Goal: Information Seeking & Learning: Learn about a topic

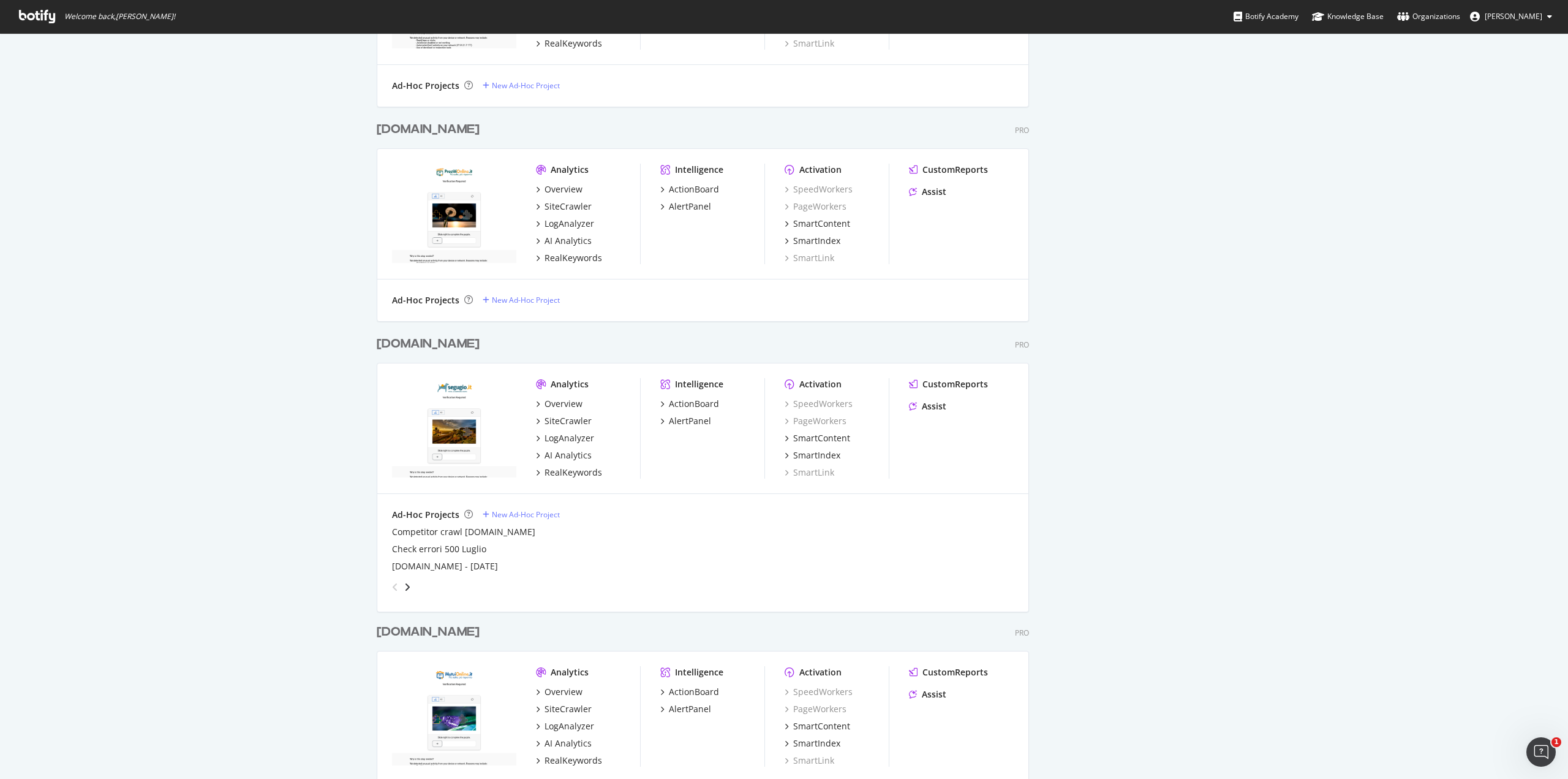
scroll to position [842, 0]
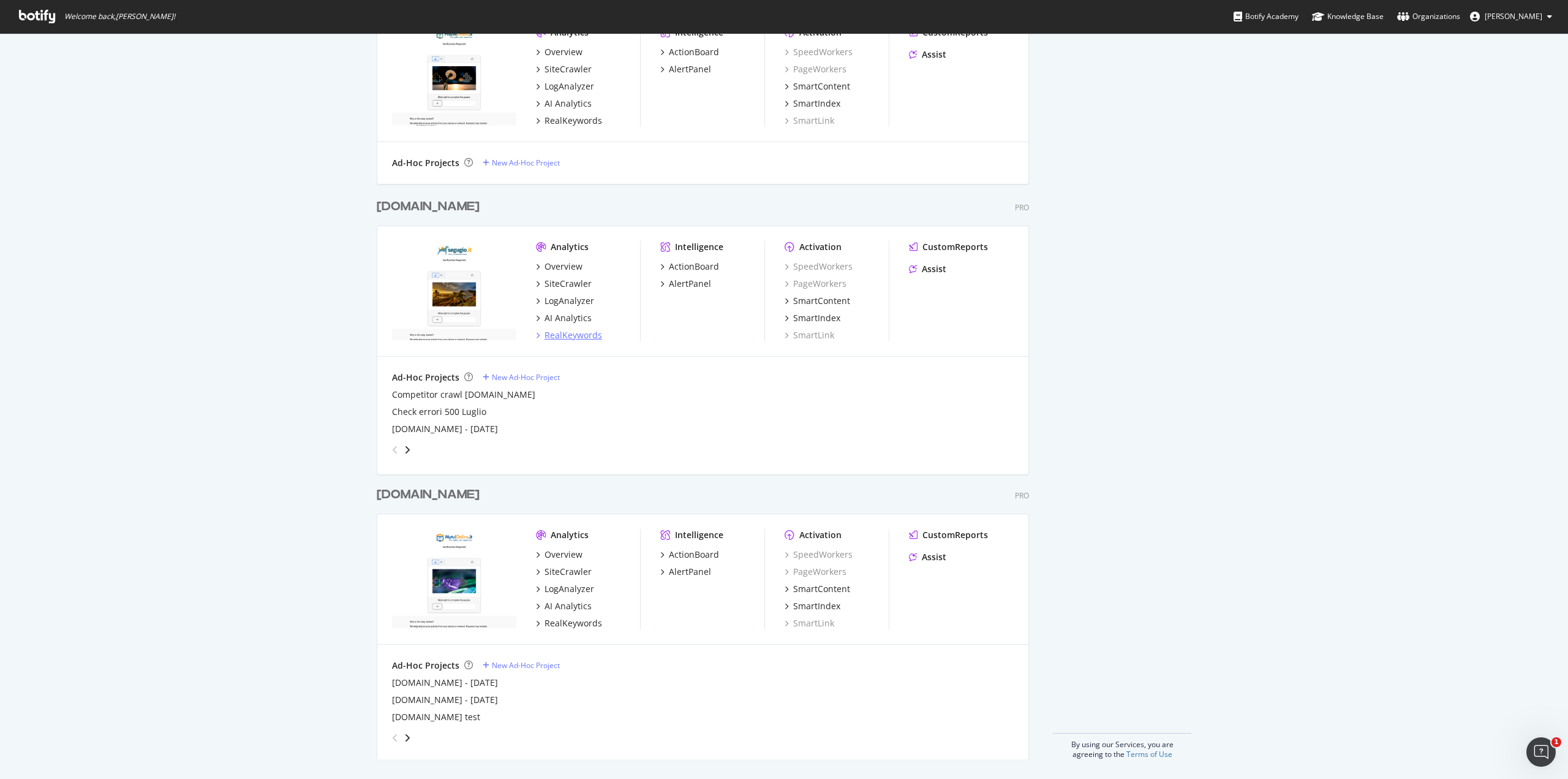
click at [547, 331] on div "RealKeywords" at bounding box center [573, 335] width 58 height 13
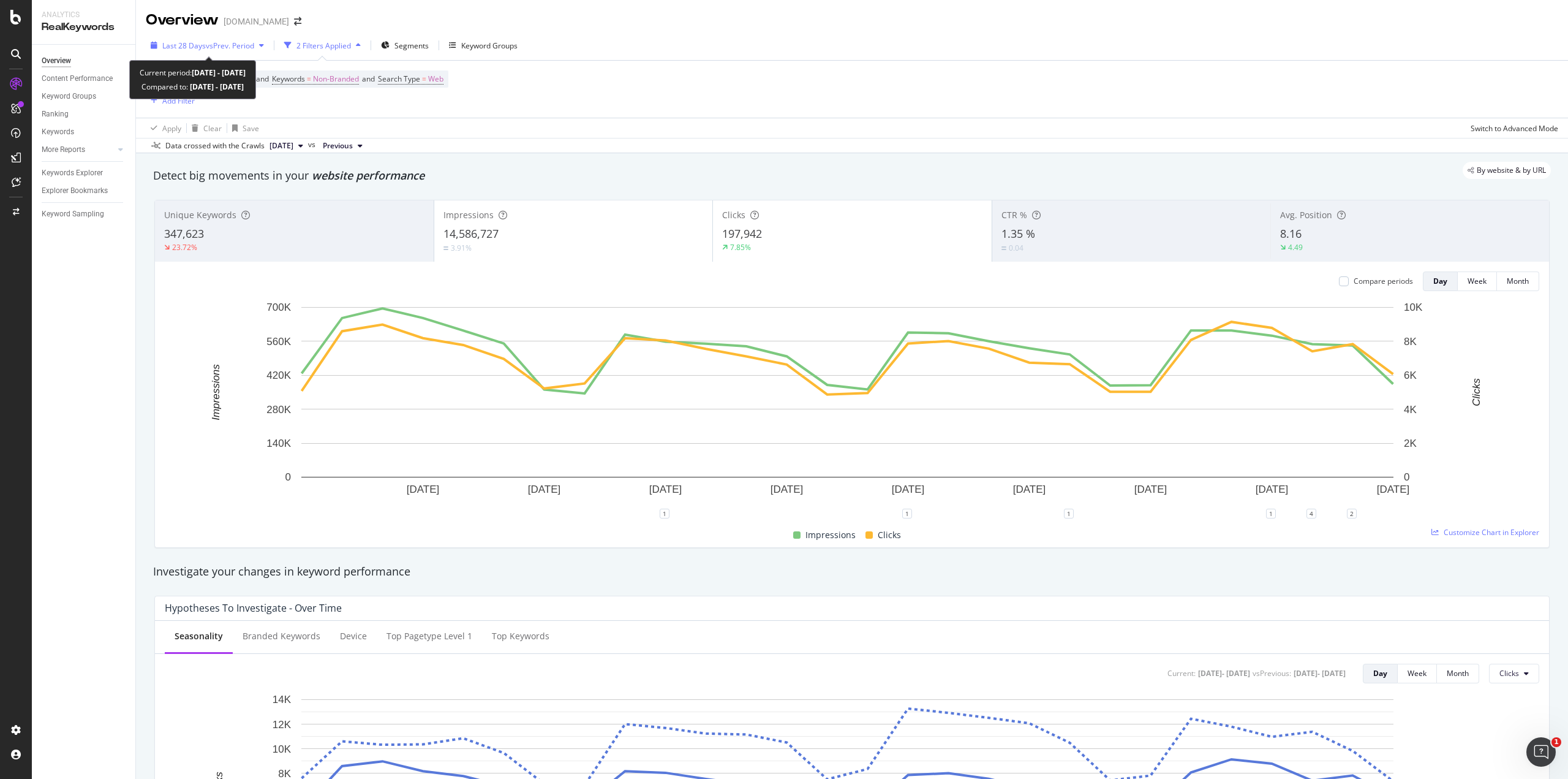
click at [246, 51] on span "vs Prev. Period" at bounding box center [230, 45] width 48 height 10
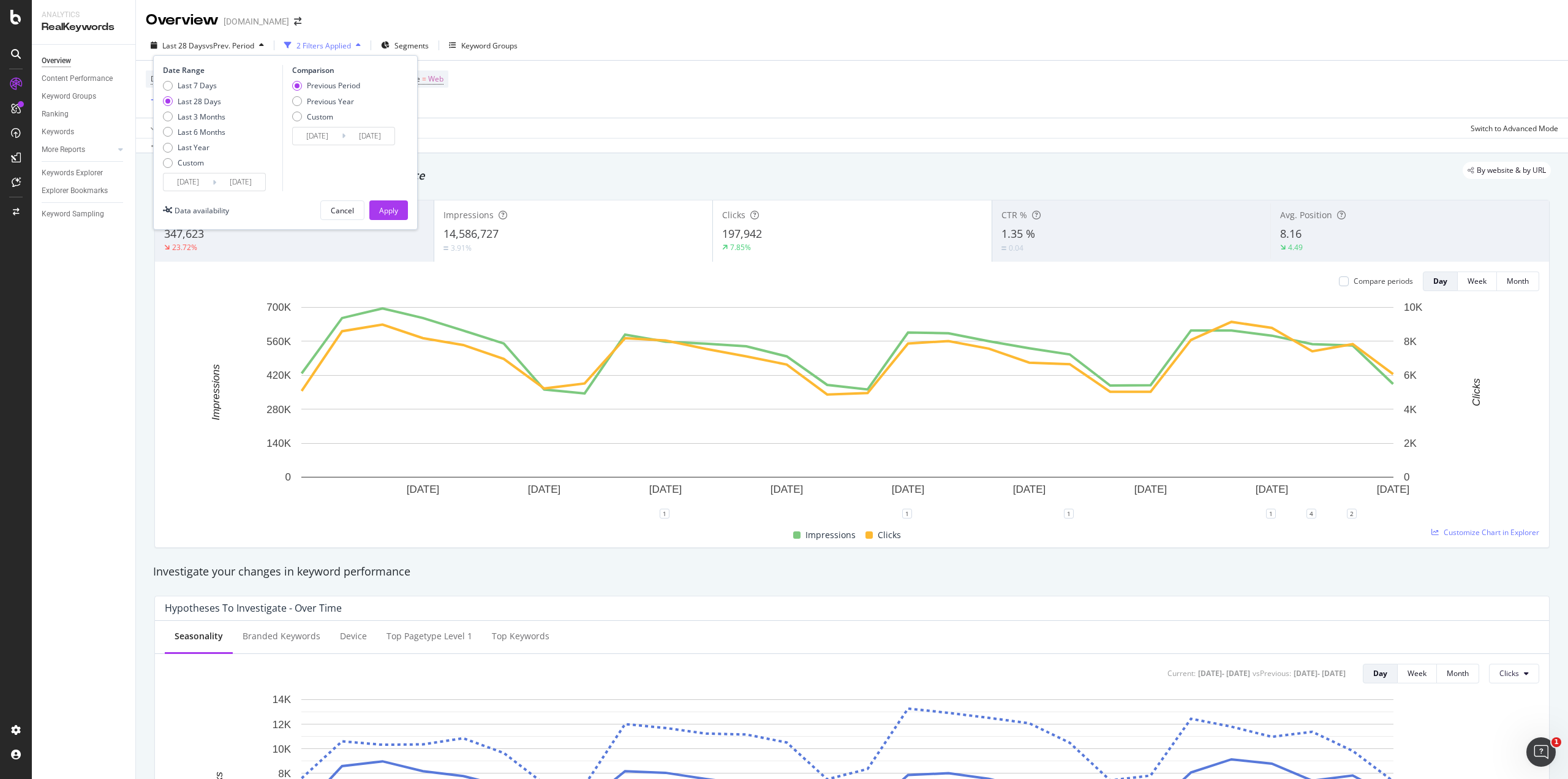
click at [192, 188] on input "[DATE]" at bounding box center [188, 182] width 49 height 17
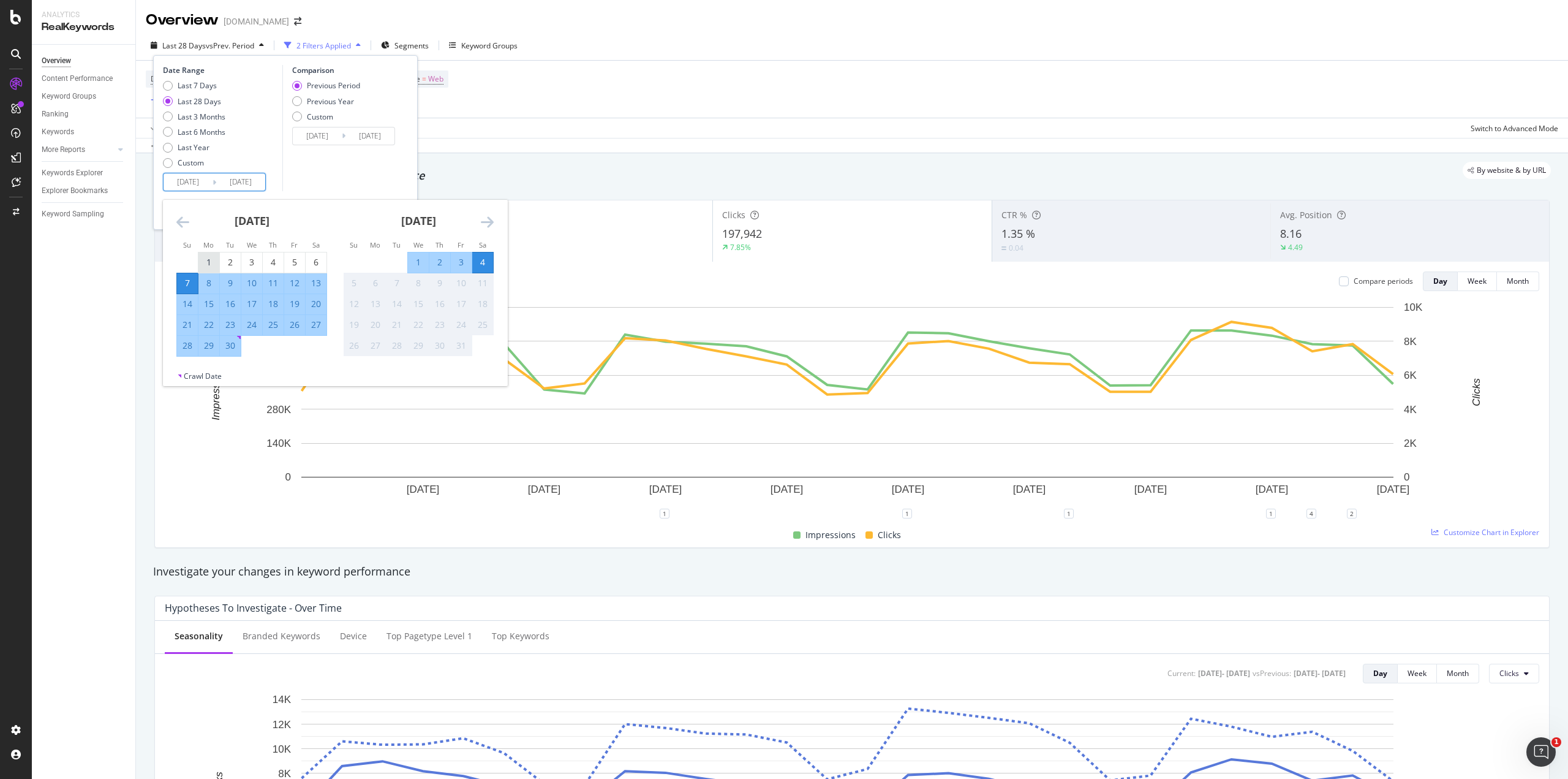
click at [209, 258] on div "1" at bounding box center [209, 262] width 21 height 13
type input "[DATE]"
click at [243, 340] on td "Calendar" at bounding box center [252, 345] width 21 height 21
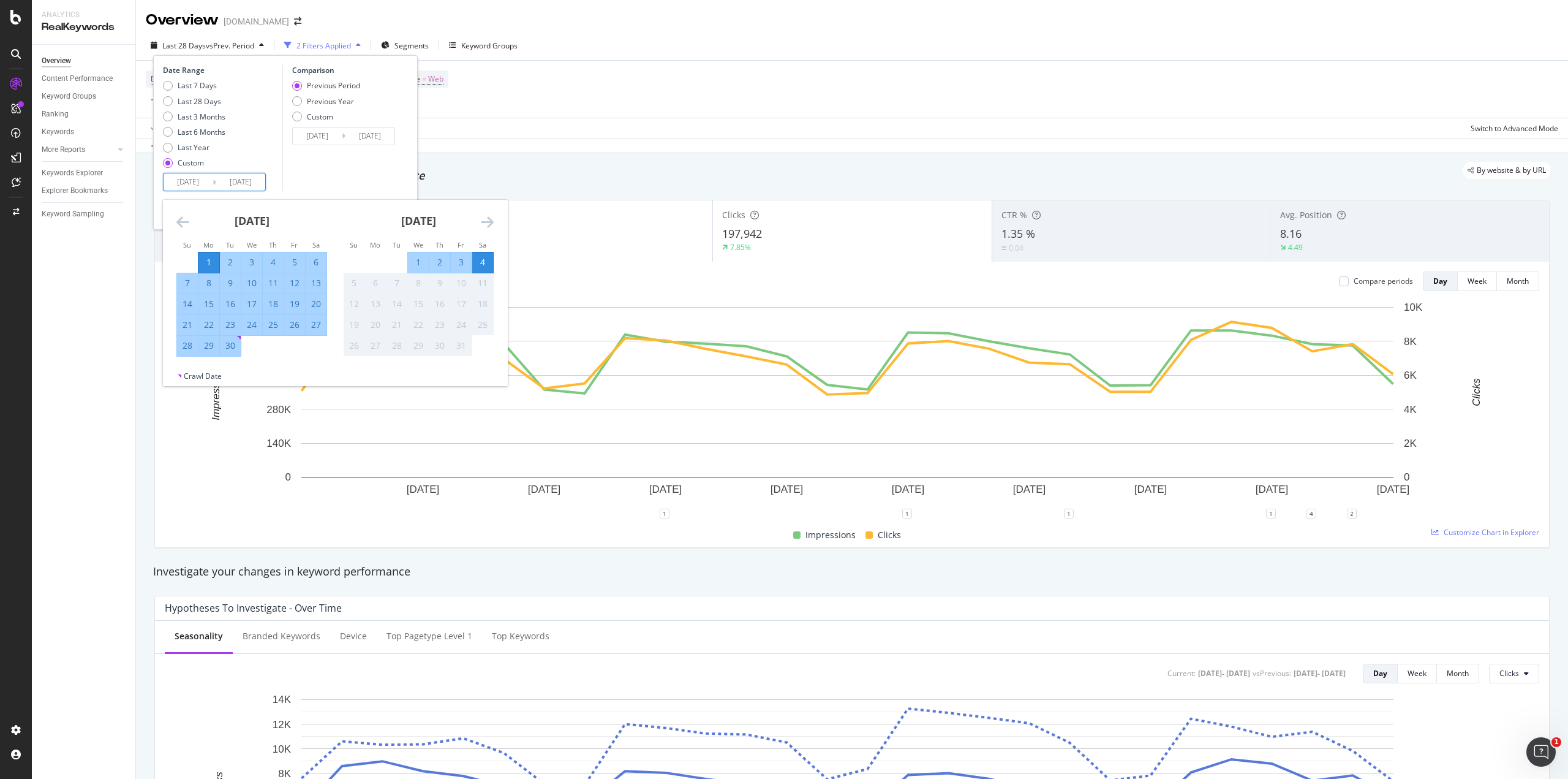
click at [220, 347] on div "30" at bounding box center [230, 346] width 21 height 13
type input "[DATE]"
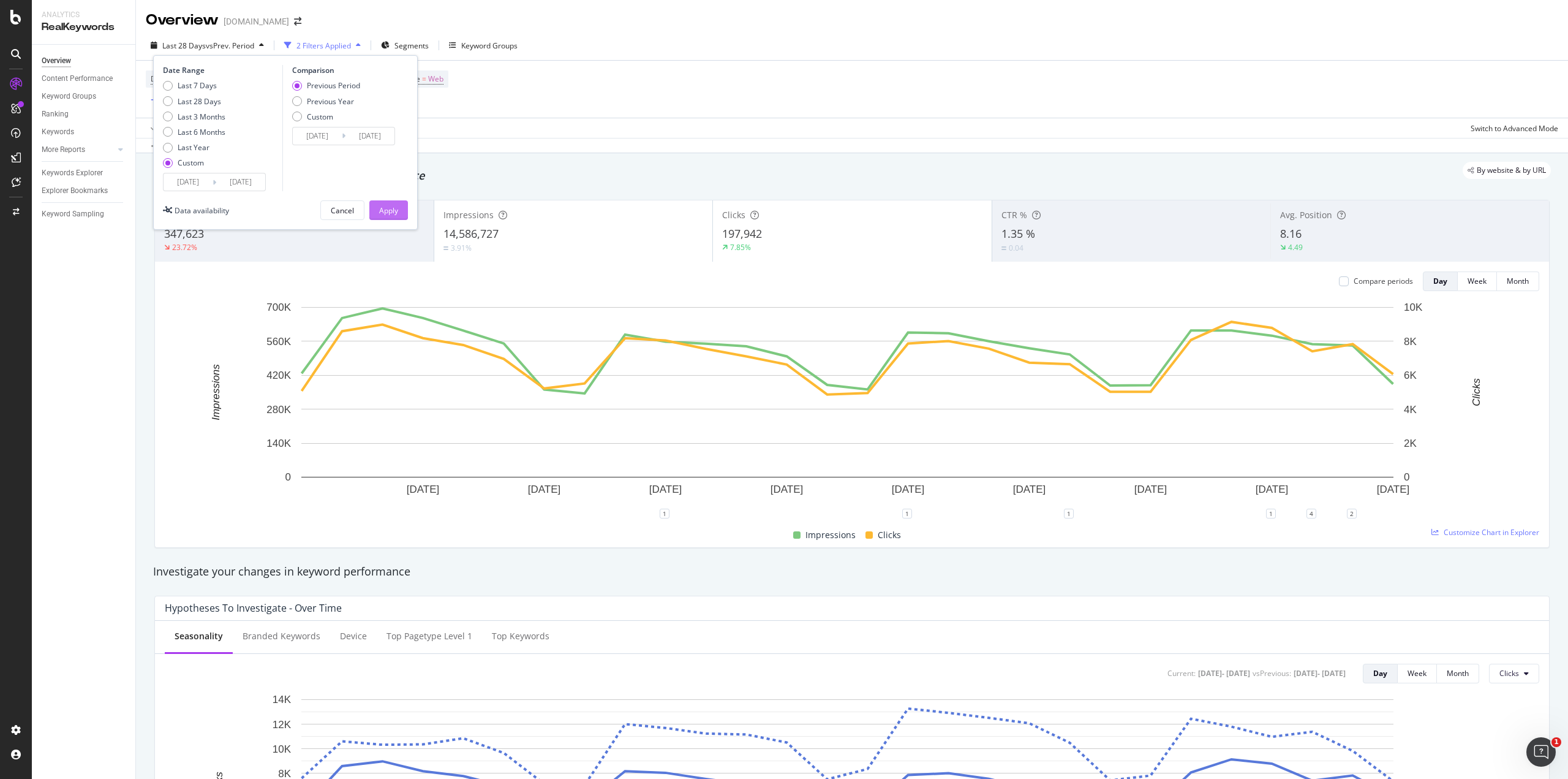
click at [388, 217] on div "Apply" at bounding box center [389, 209] width 19 height 18
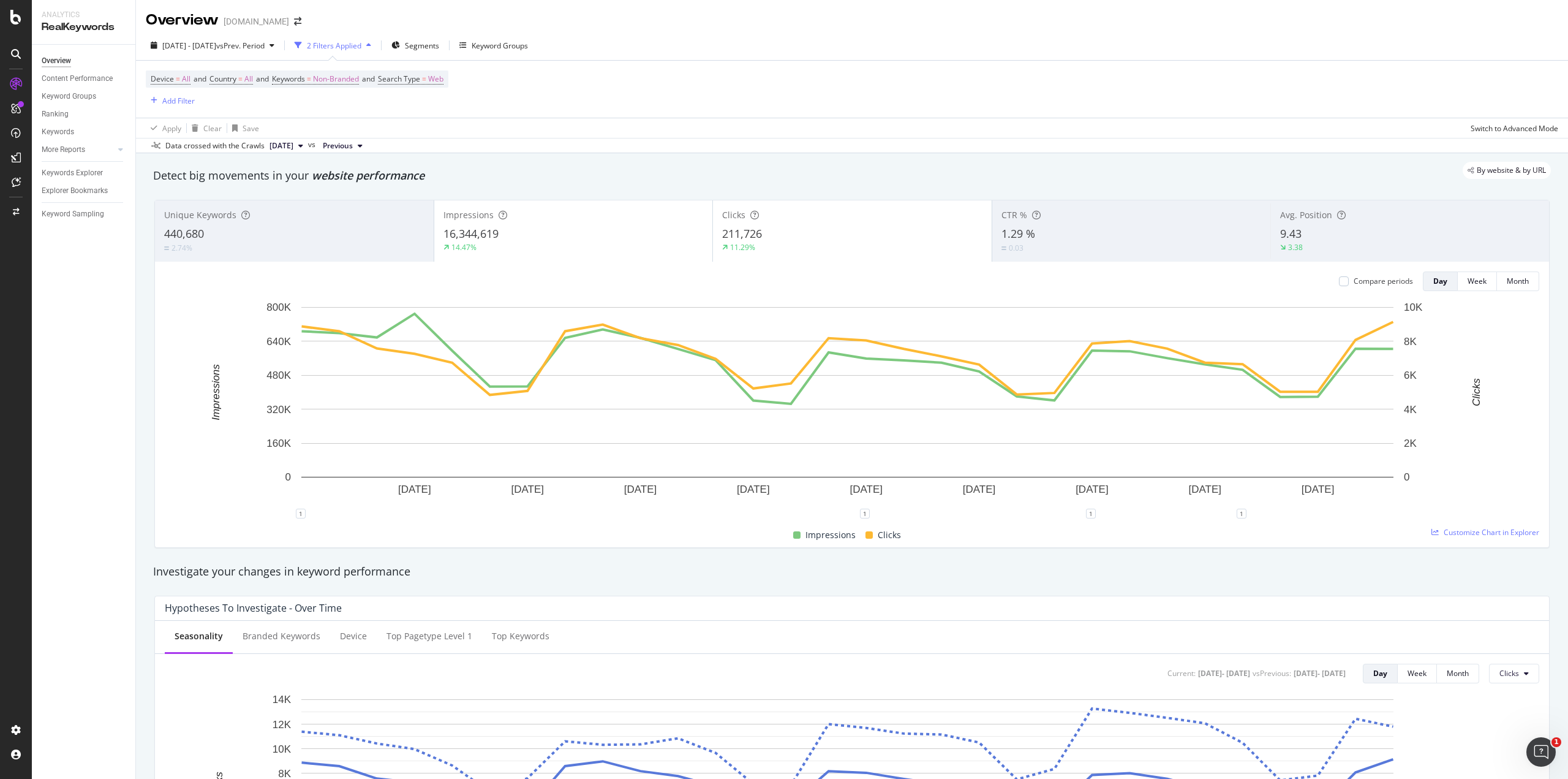
click at [886, 231] on div "211,726" at bounding box center [852, 234] width 261 height 16
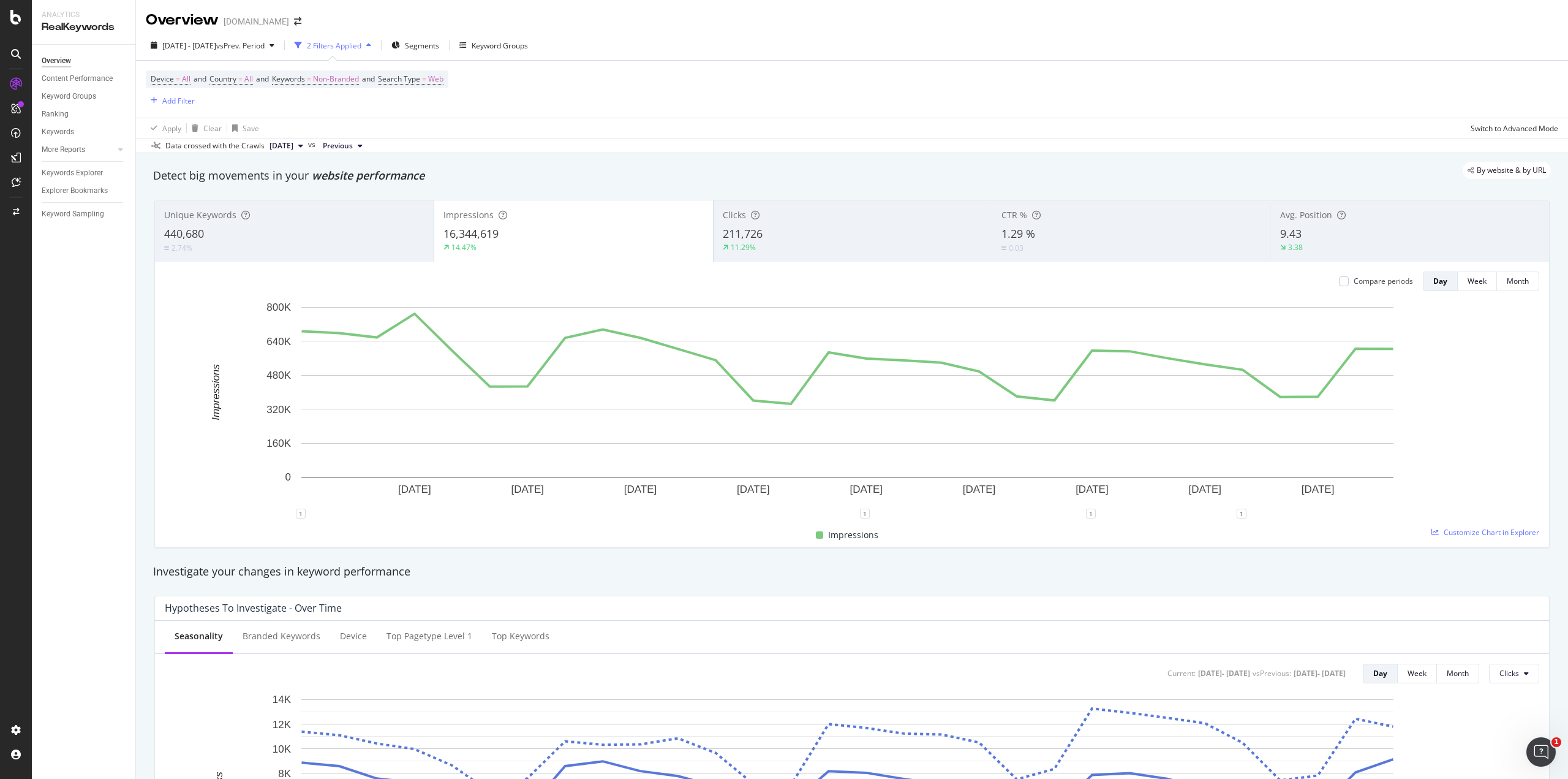
click at [879, 233] on div "211,726" at bounding box center [853, 234] width 261 height 16
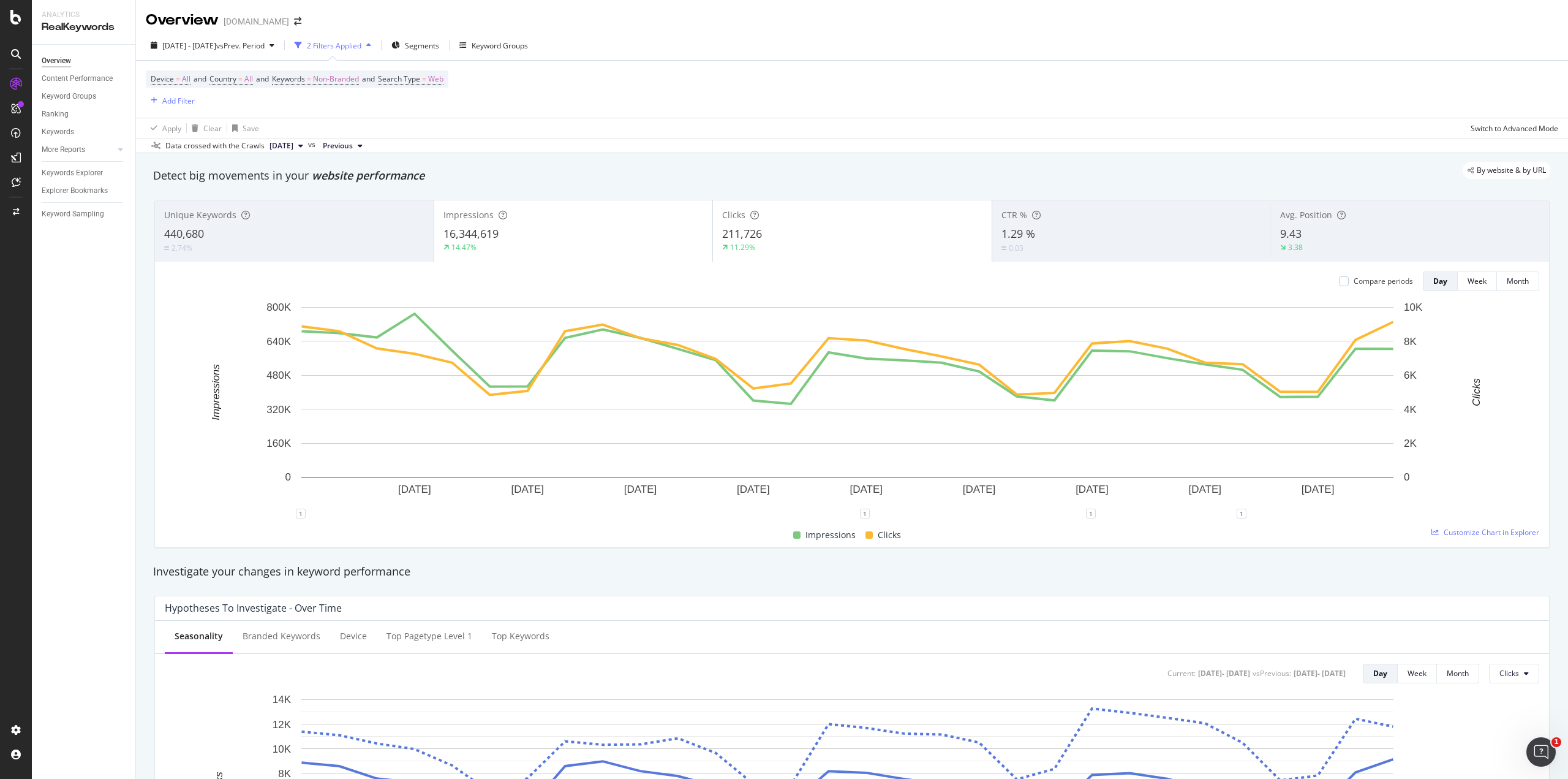
click at [649, 233] on div "16,344,619" at bounding box center [573, 234] width 261 height 16
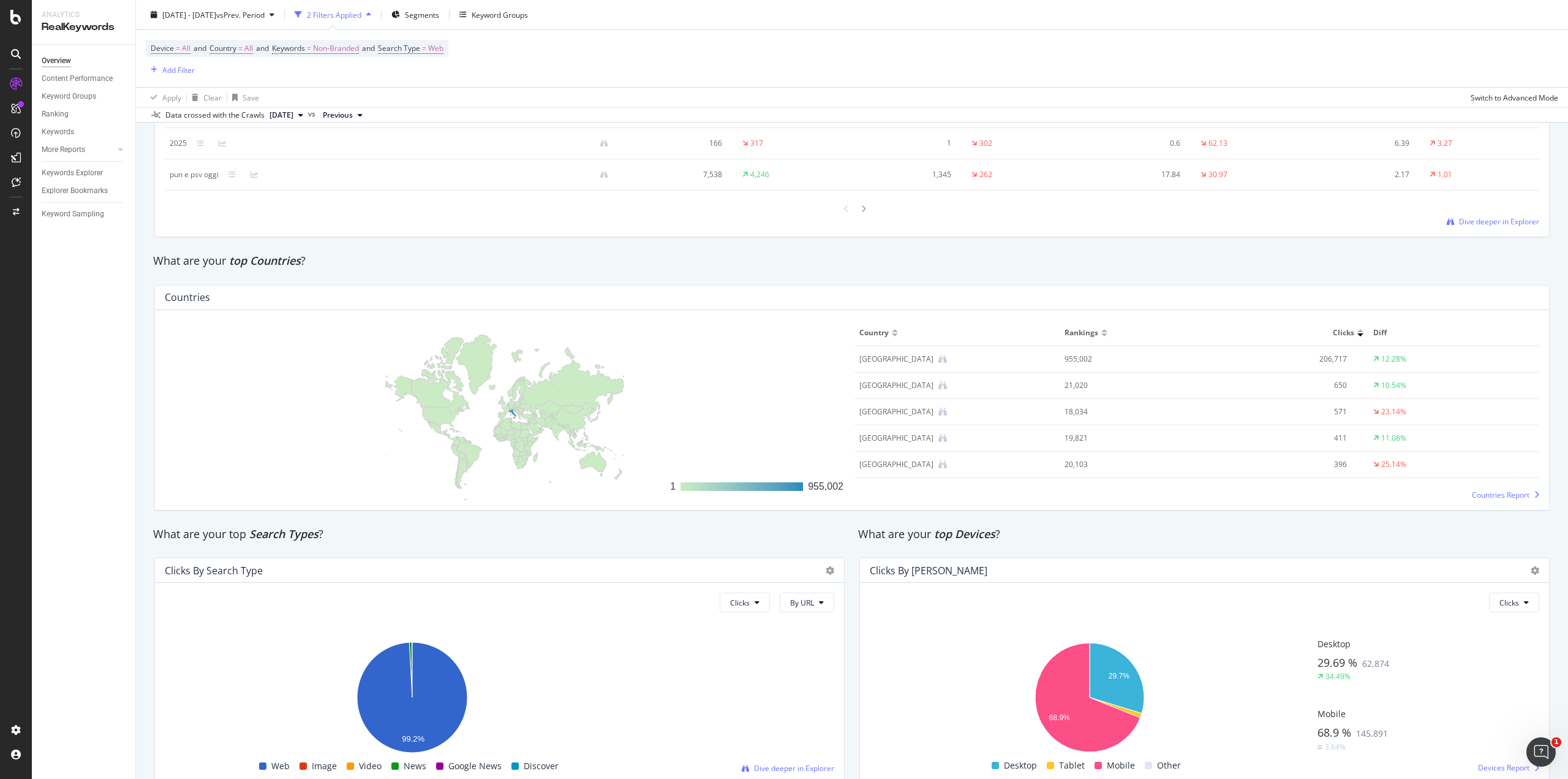
scroll to position [1976, 0]
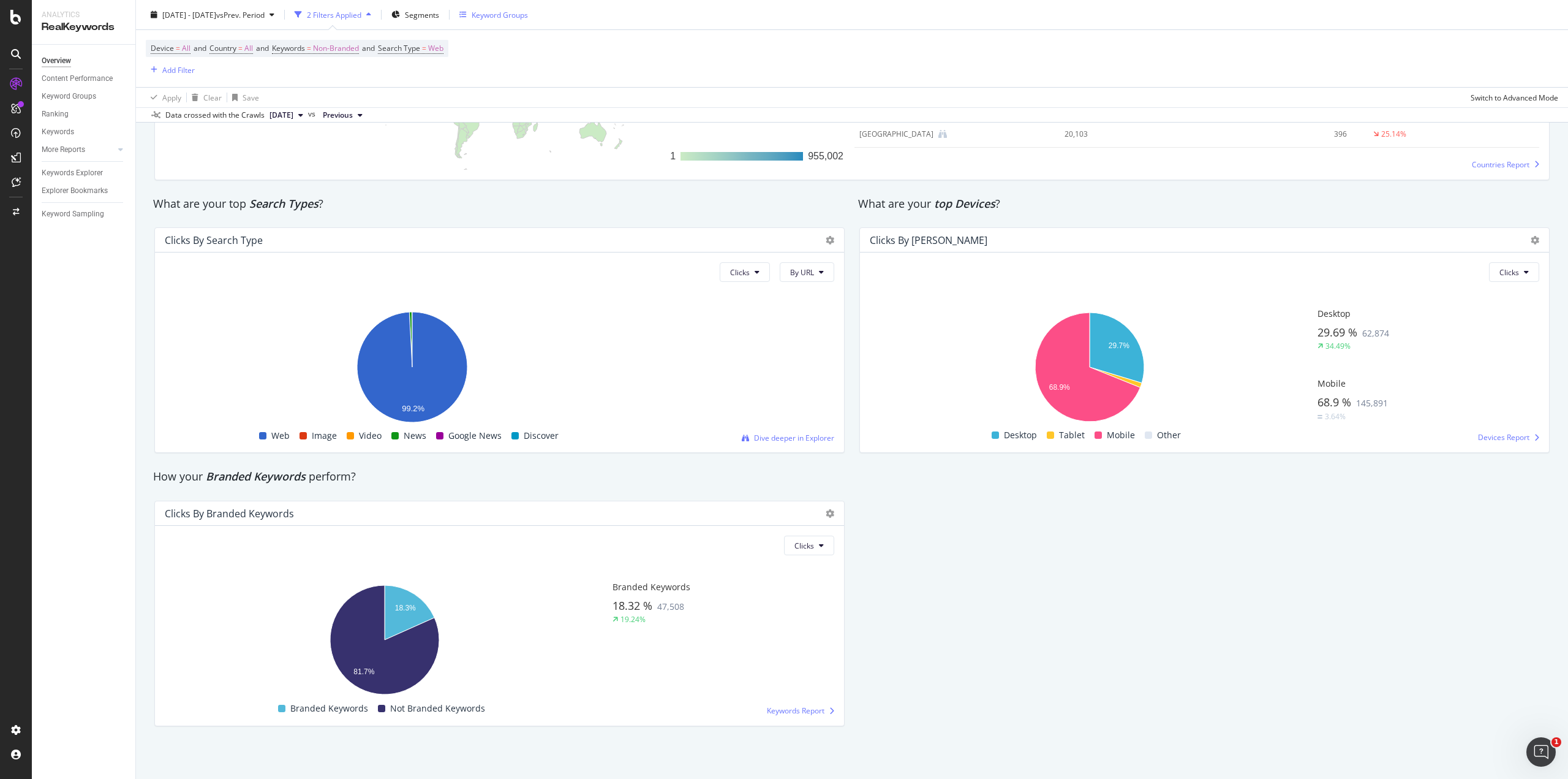
click at [528, 17] on div "Keyword Groups" at bounding box center [499, 14] width 56 height 10
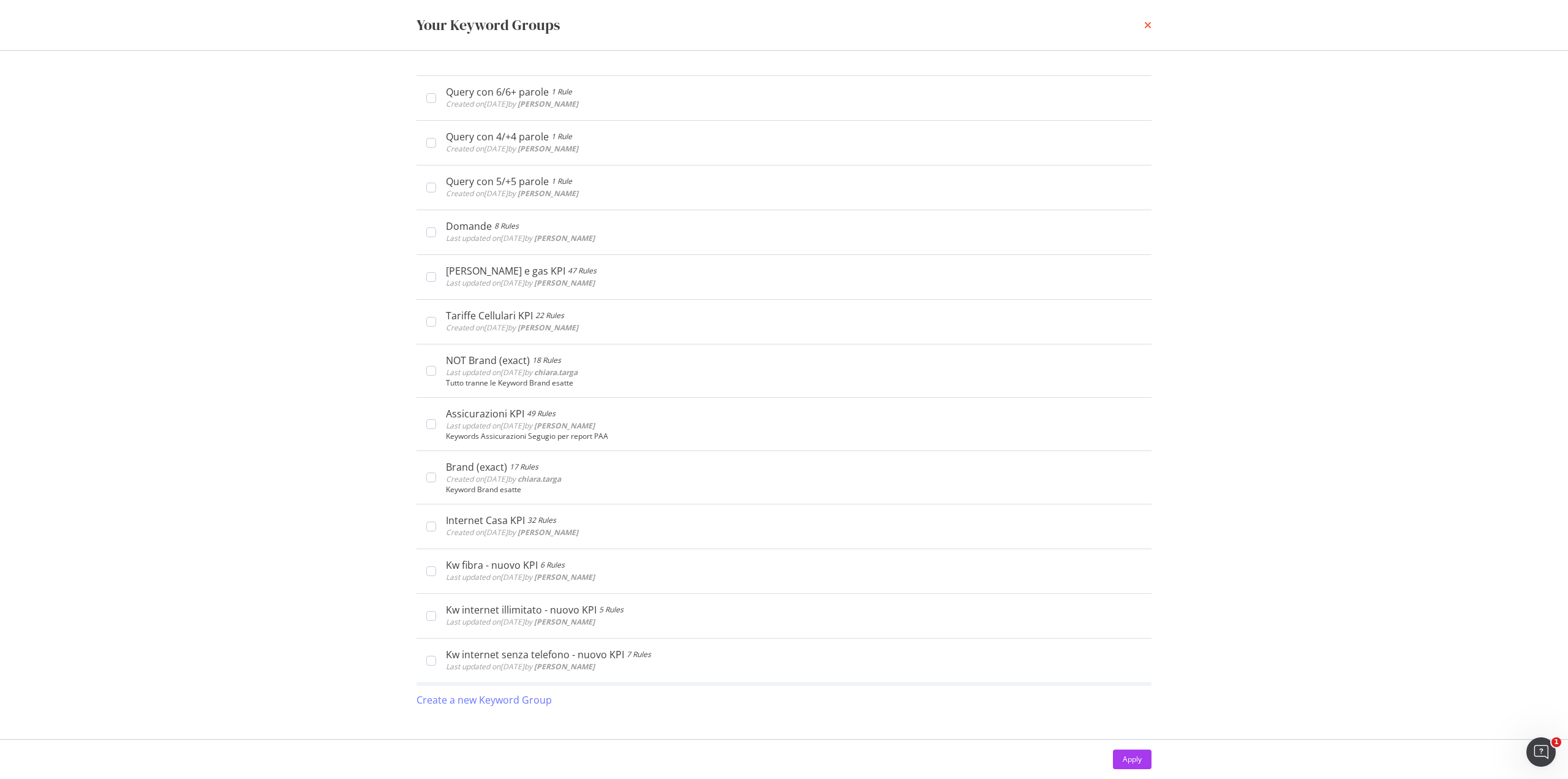
click at [1144, 24] on icon "times" at bounding box center [1147, 25] width 7 height 9
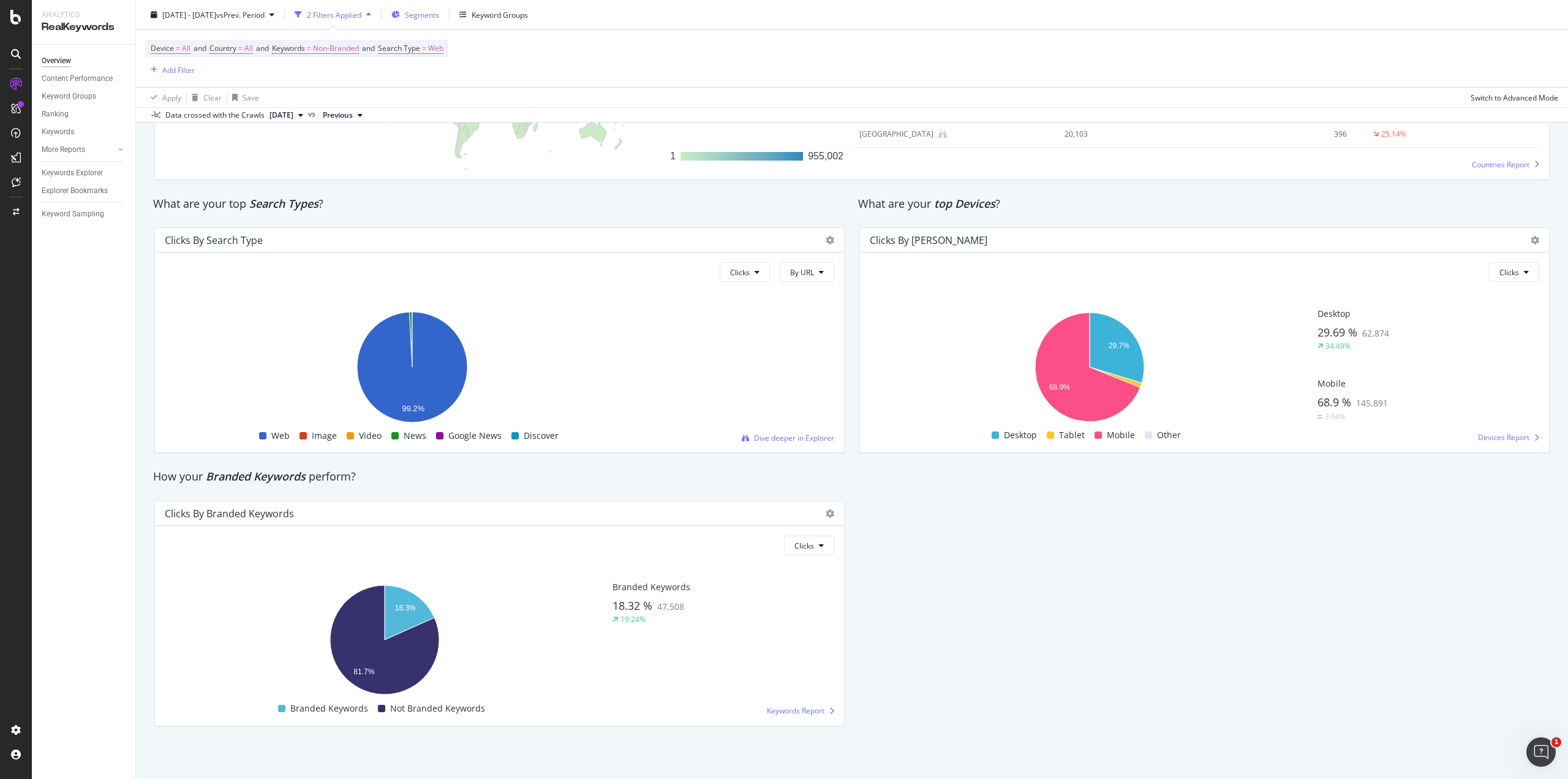
click at [439, 12] on span "Segments" at bounding box center [422, 14] width 34 height 10
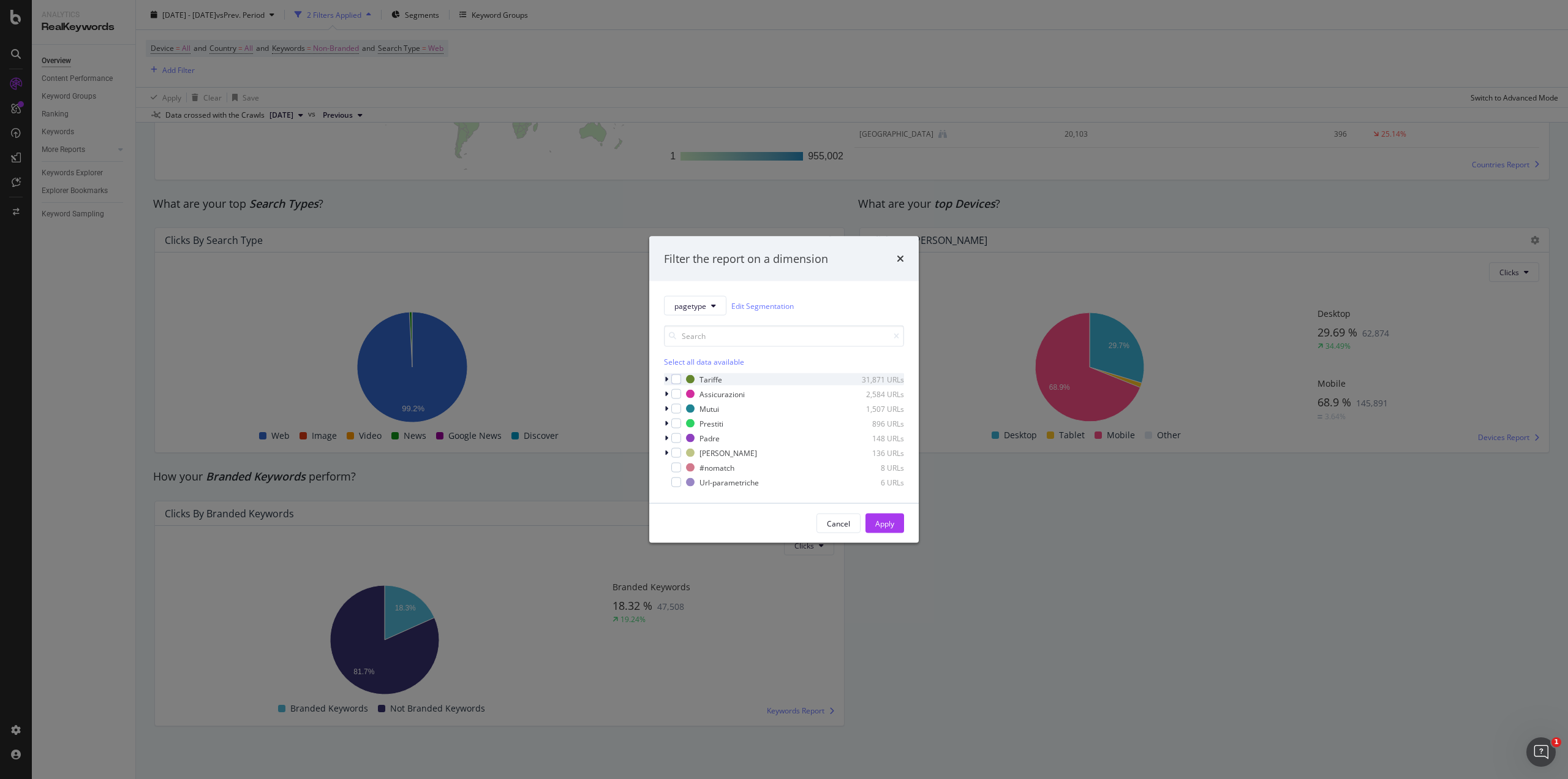
click at [667, 376] on icon "modal" at bounding box center [666, 378] width 4 height 7
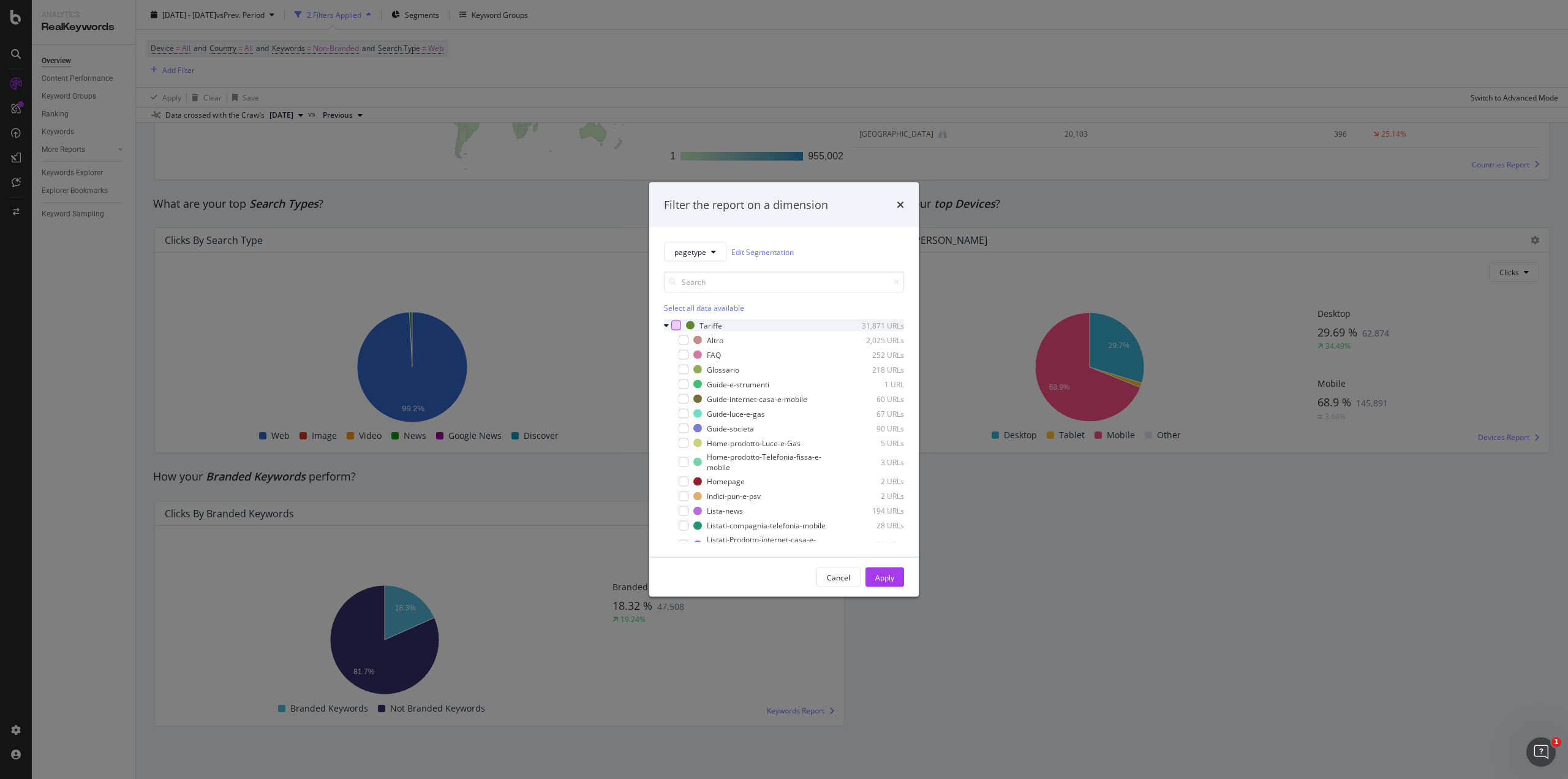
click at [671, 326] on div "modal" at bounding box center [676, 326] width 9 height 9
click at [874, 573] on button "Apply" at bounding box center [885, 577] width 39 height 20
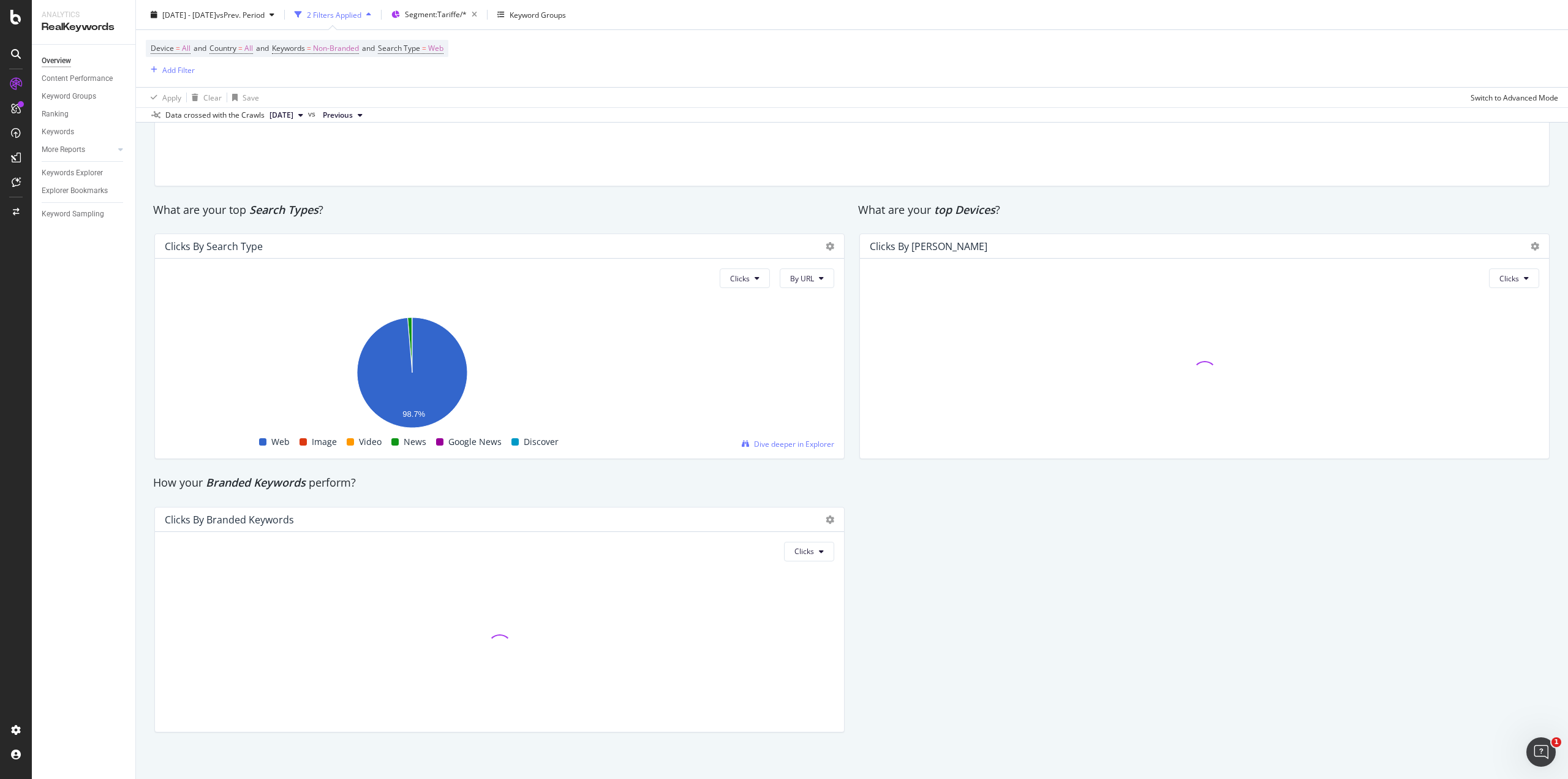
scroll to position [1978, 0]
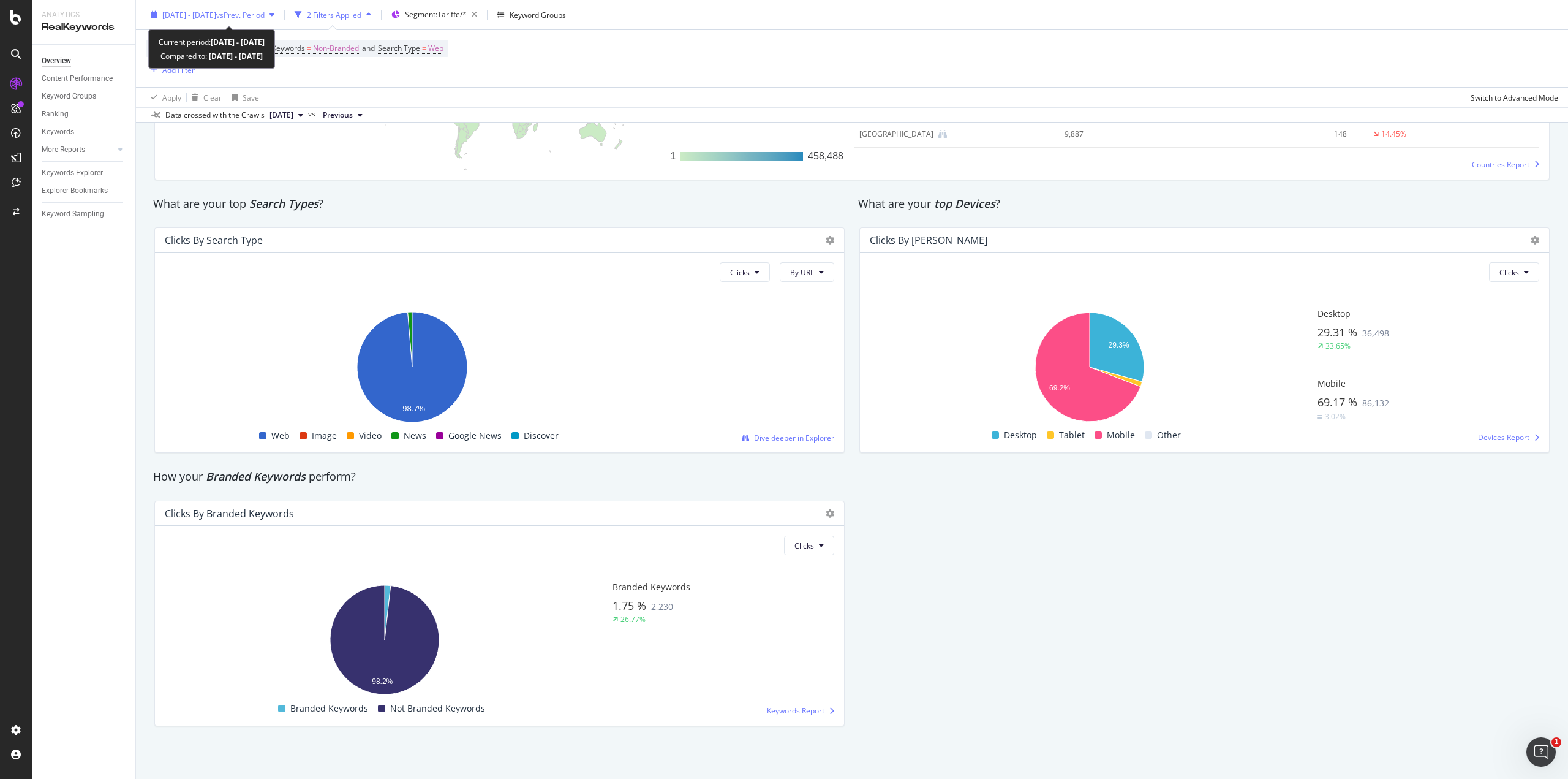
click at [216, 9] on span "[DATE] - [DATE]" at bounding box center [189, 14] width 54 height 10
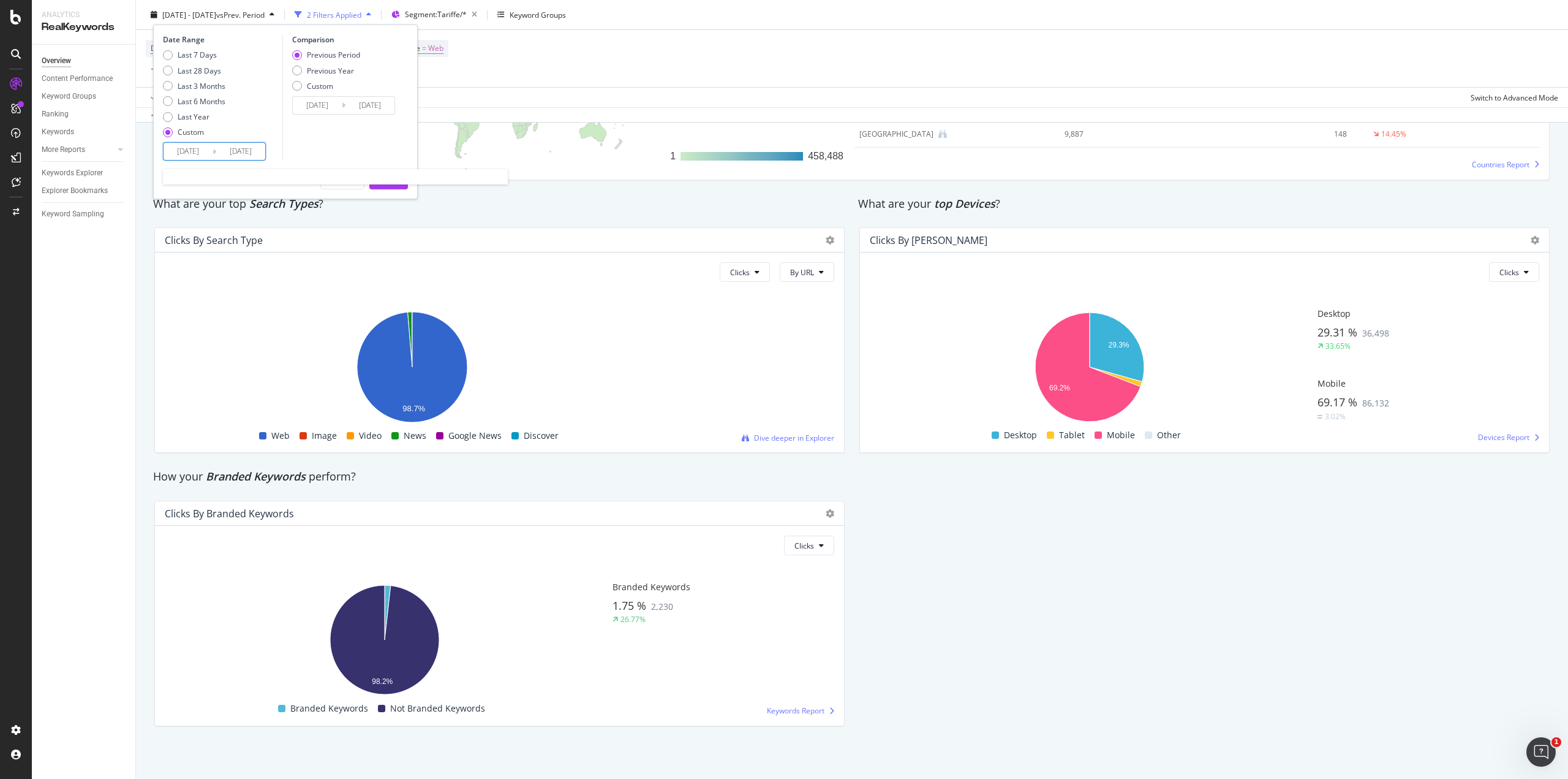
click at [205, 154] on input "[DATE]" at bounding box center [188, 152] width 49 height 17
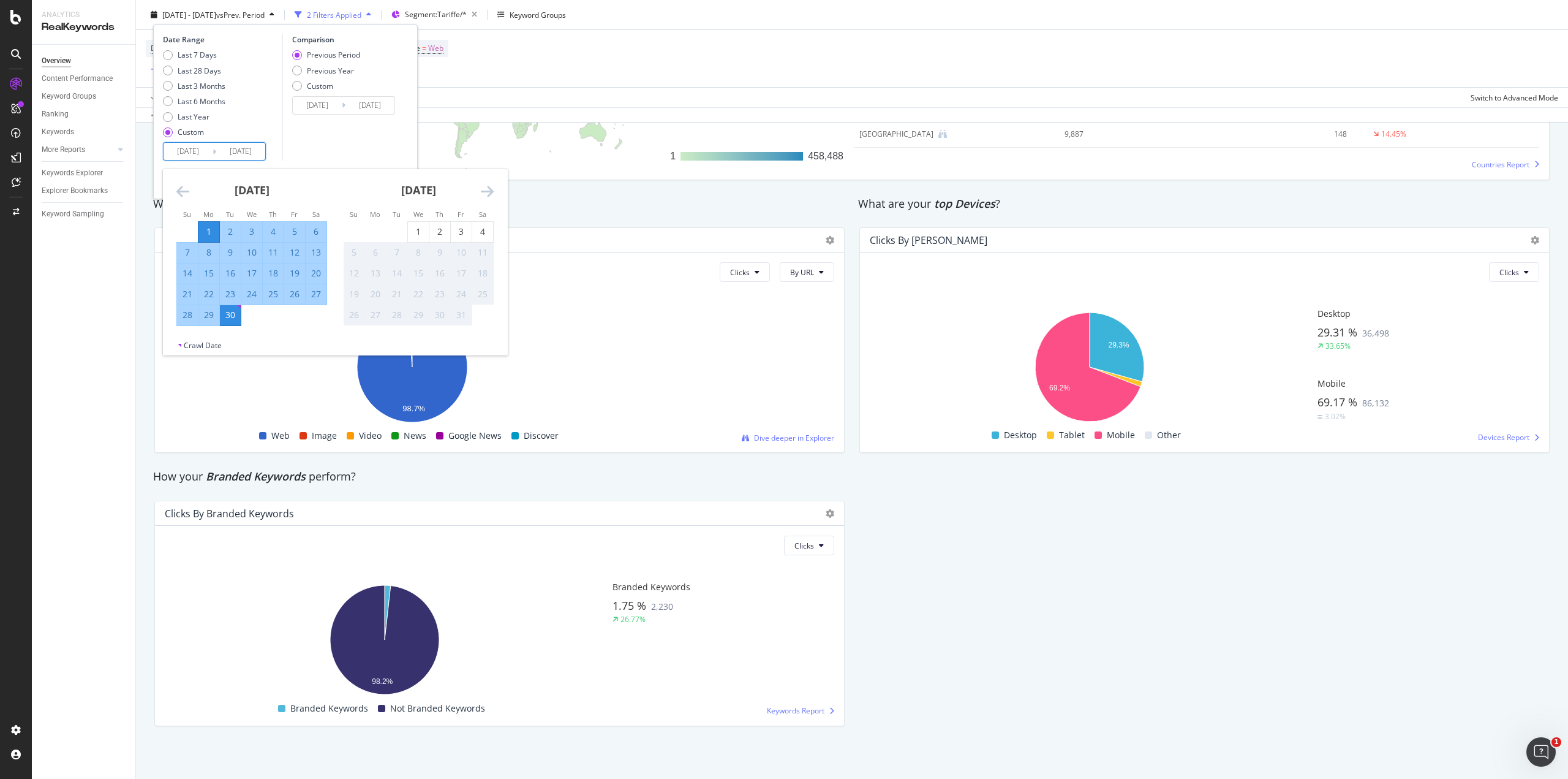
click at [179, 184] on icon "Move backward to switch to the previous month." at bounding box center [182, 191] width 13 height 15
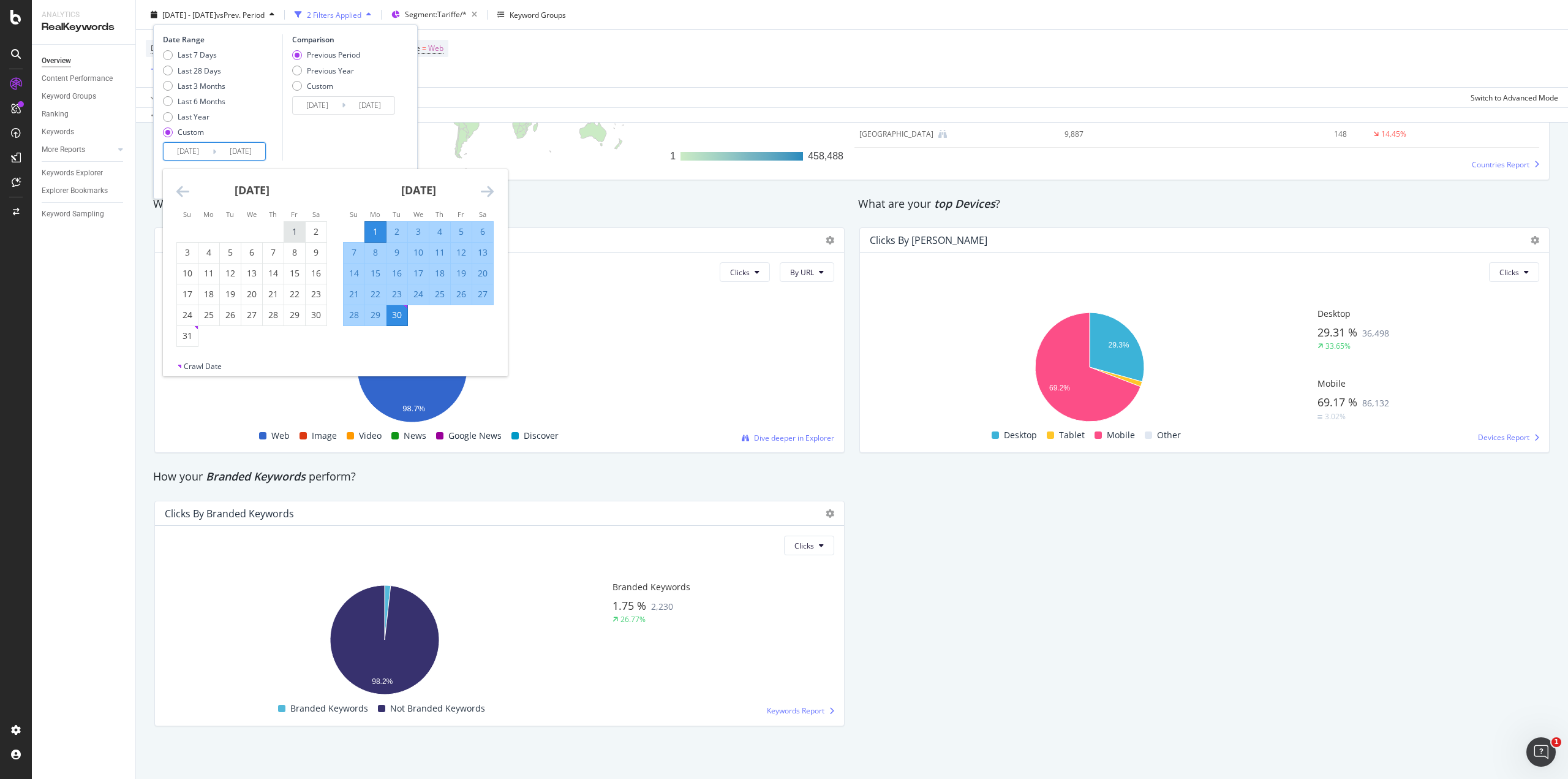
click at [291, 231] on div "1" at bounding box center [295, 231] width 21 height 13
type input "[DATE]"
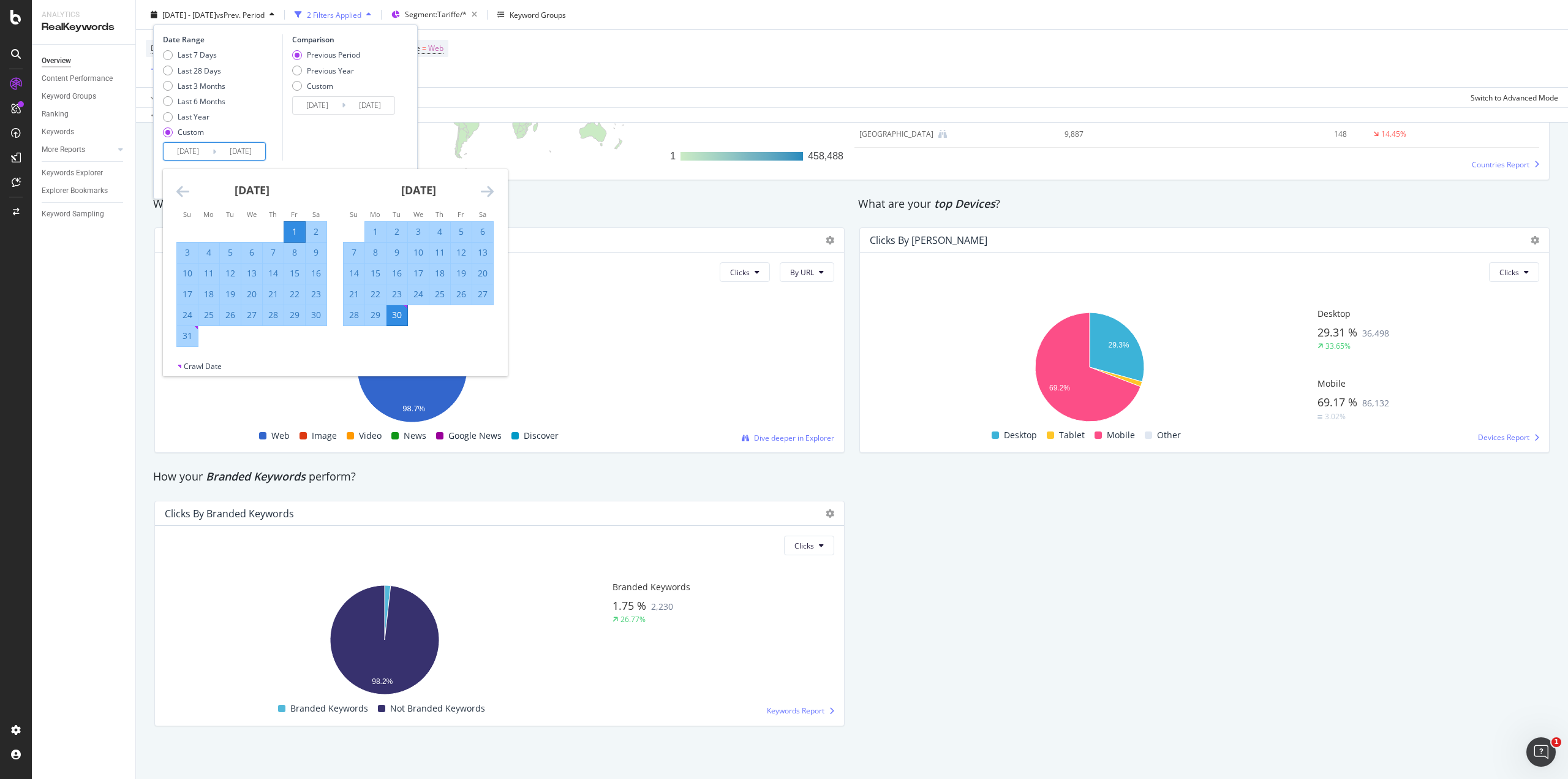
click at [190, 335] on div "31" at bounding box center [187, 336] width 21 height 13
type input "[DATE]"
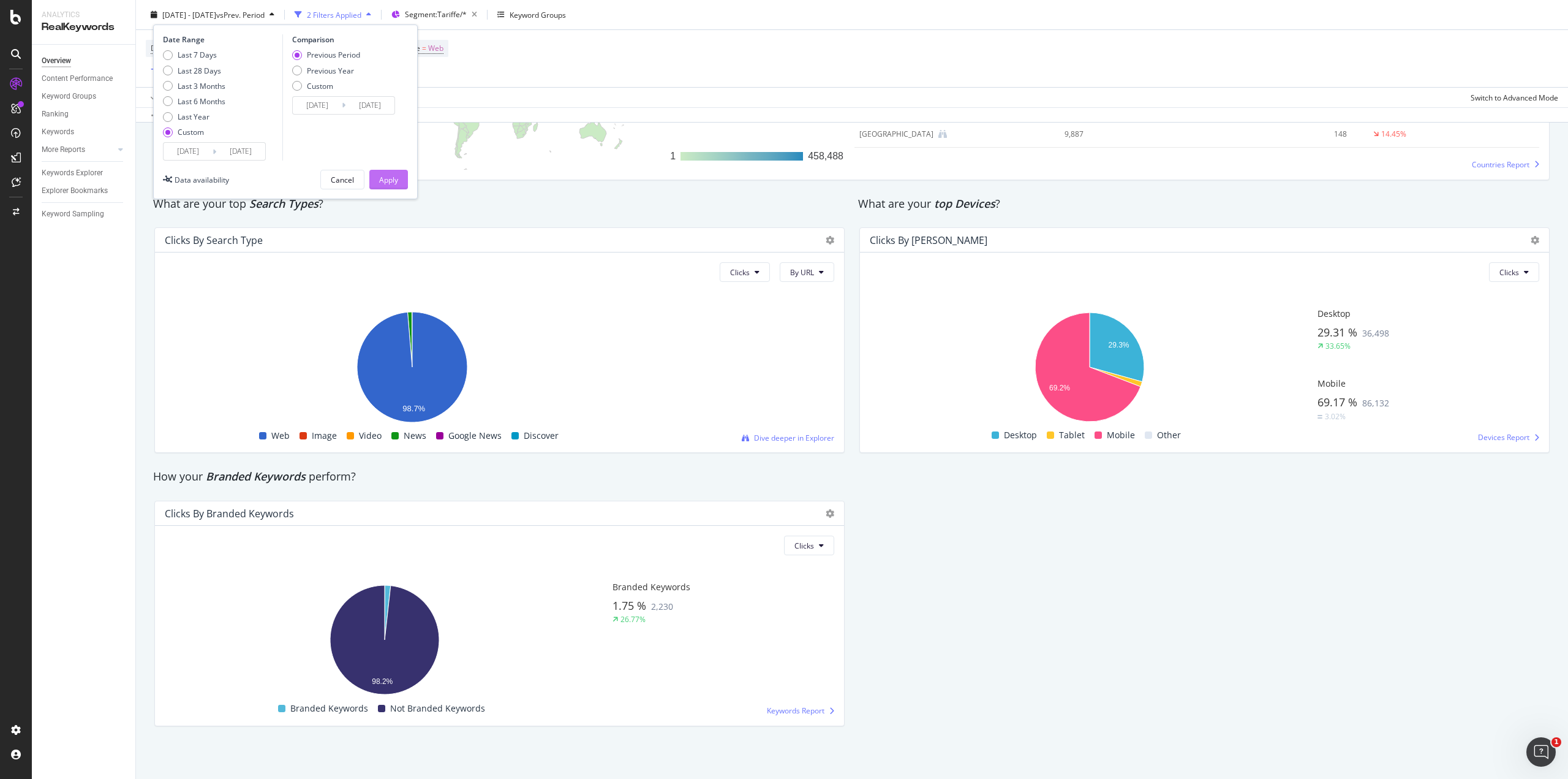
click at [389, 184] on div "Apply" at bounding box center [389, 179] width 19 height 10
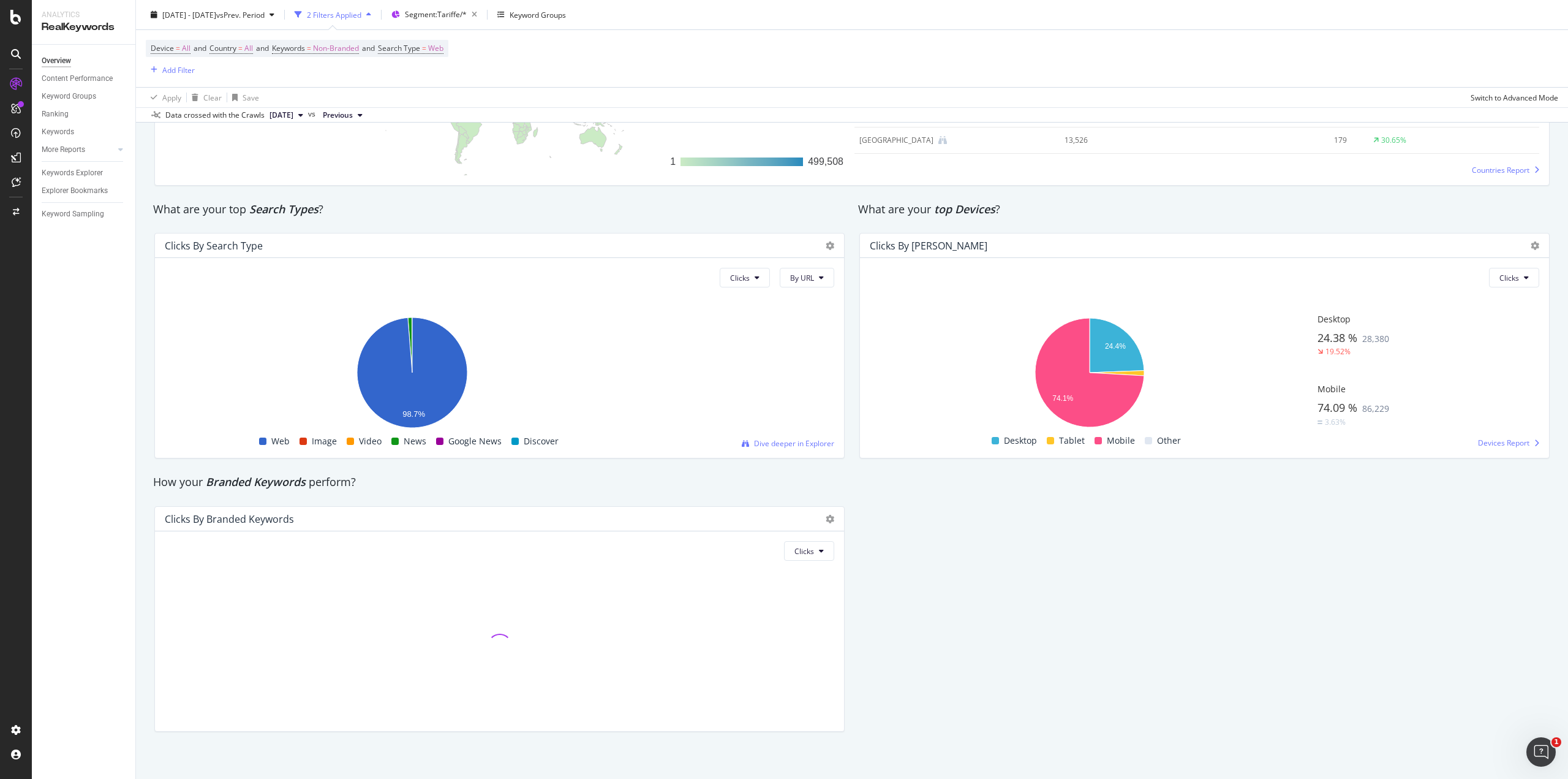
scroll to position [1978, 0]
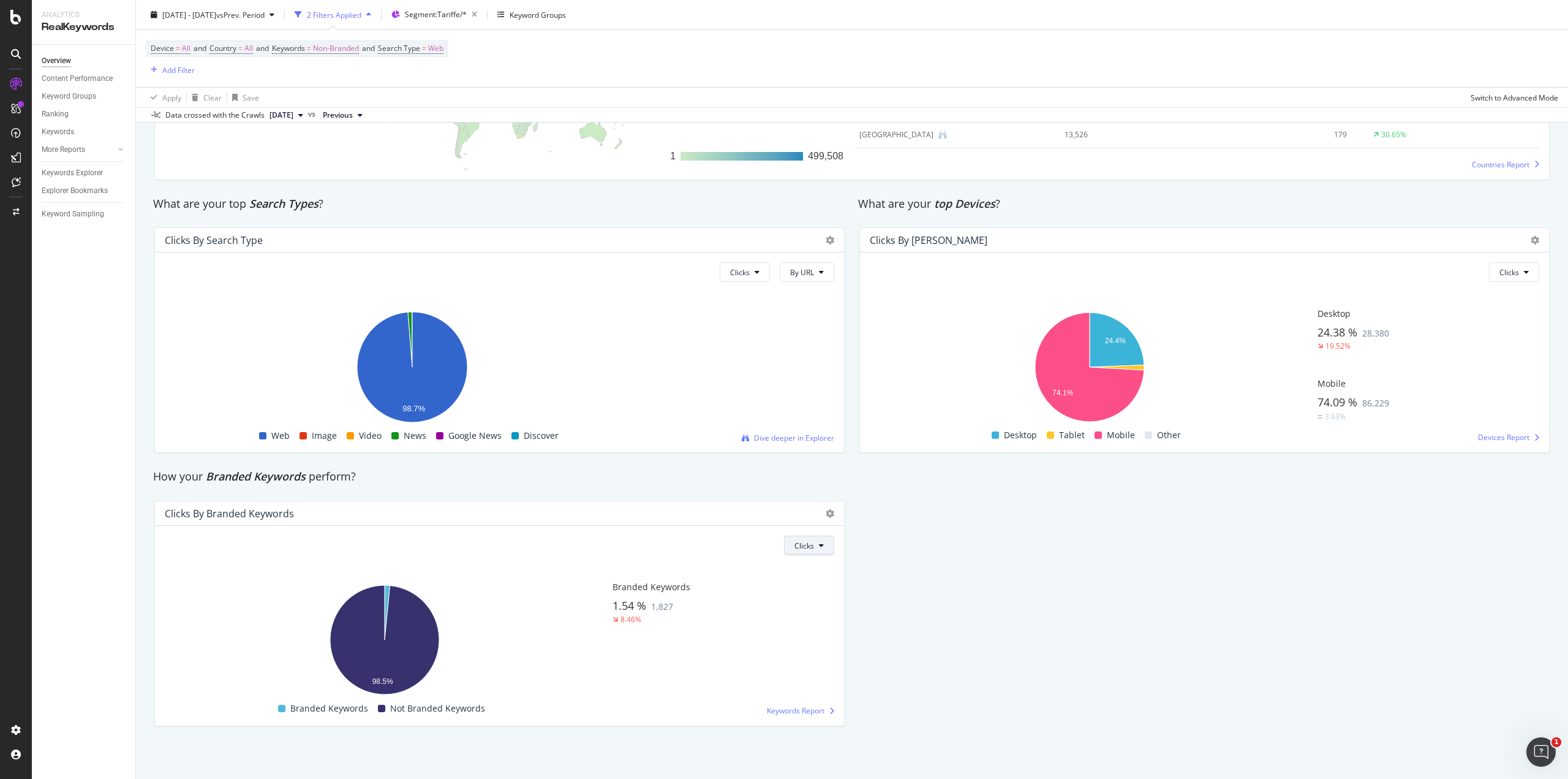
click at [807, 547] on span "Clicks" at bounding box center [804, 545] width 20 height 10
click at [794, 587] on span "Impressions" at bounding box center [811, 593] width 42 height 11
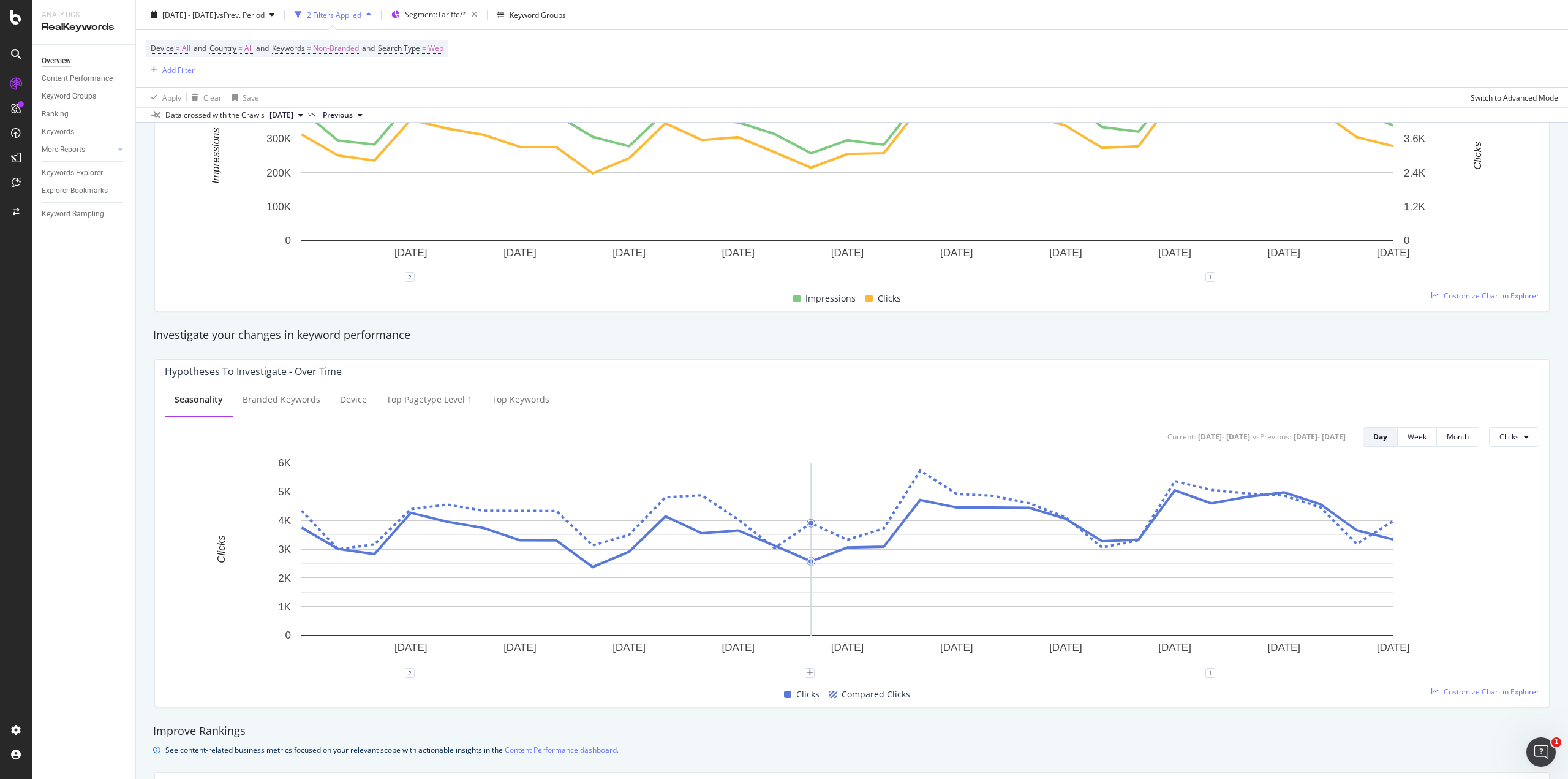
scroll to position [0, 0]
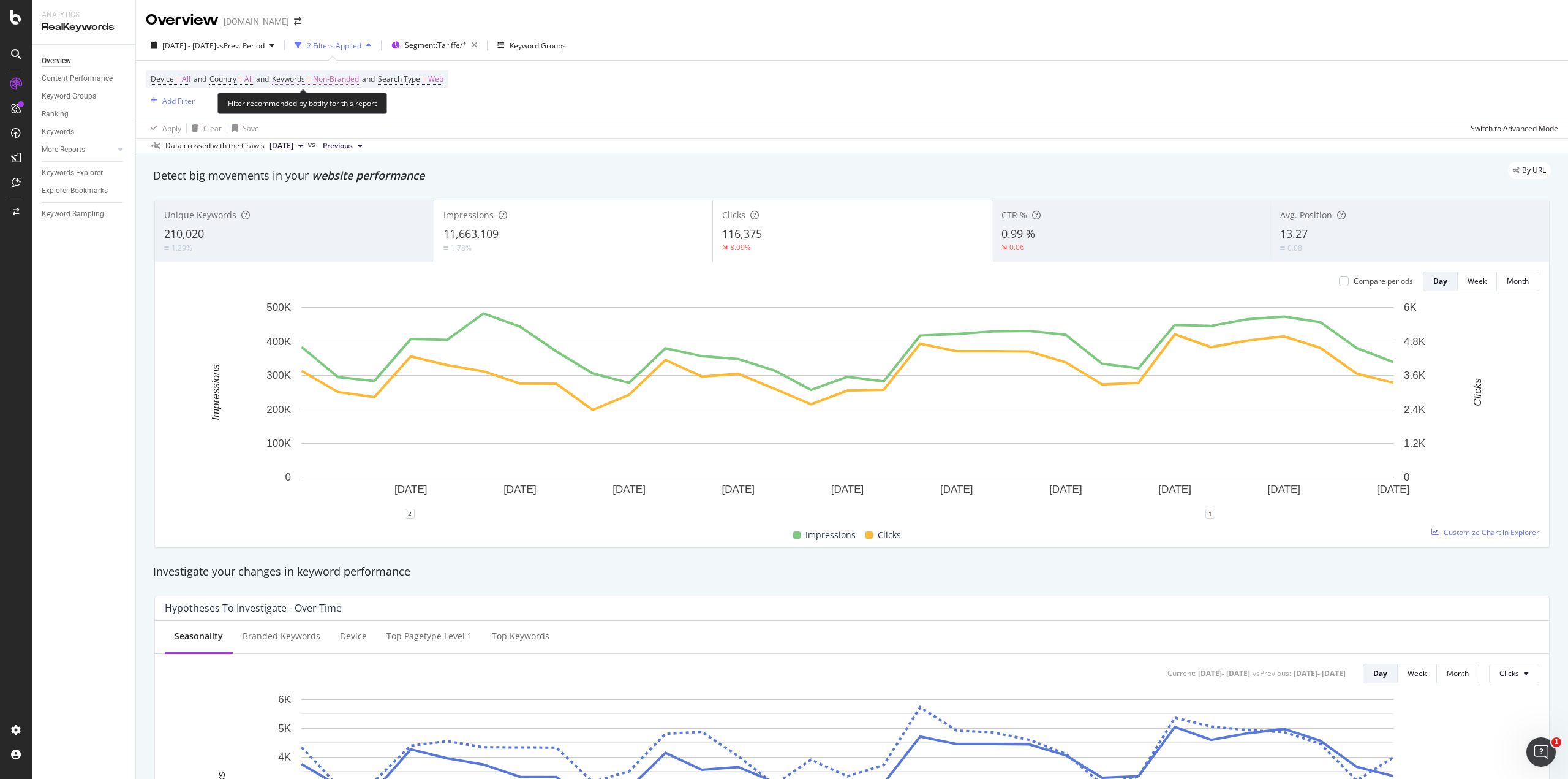
click at [342, 76] on span "Non-Branded" at bounding box center [336, 79] width 46 height 17
click at [330, 104] on span "Non-Branded" at bounding box center [315, 107] width 51 height 10
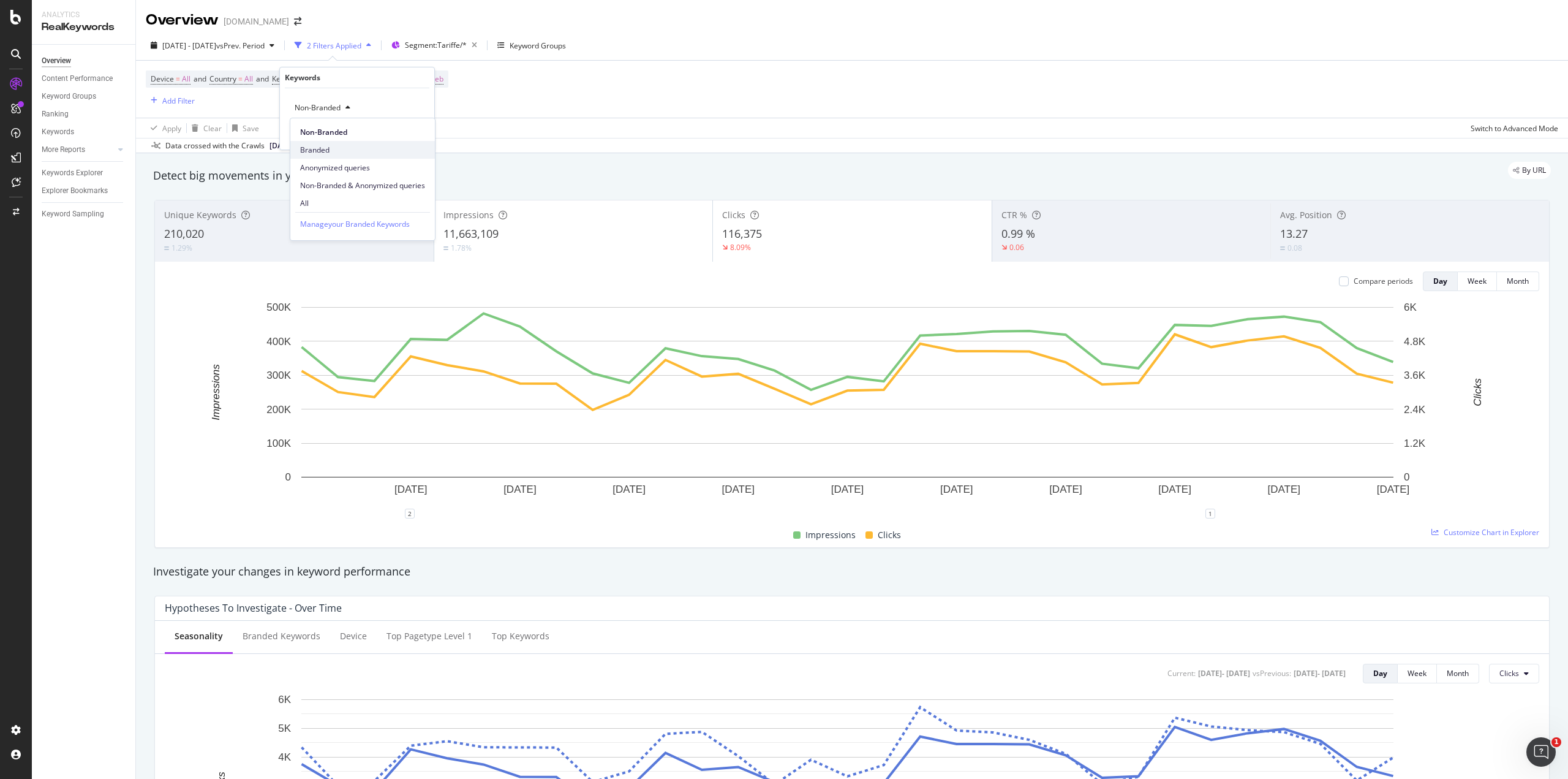
click at [329, 146] on span "Branded" at bounding box center [363, 150] width 125 height 11
click at [421, 134] on div "Apply" at bounding box center [415, 134] width 19 height 10
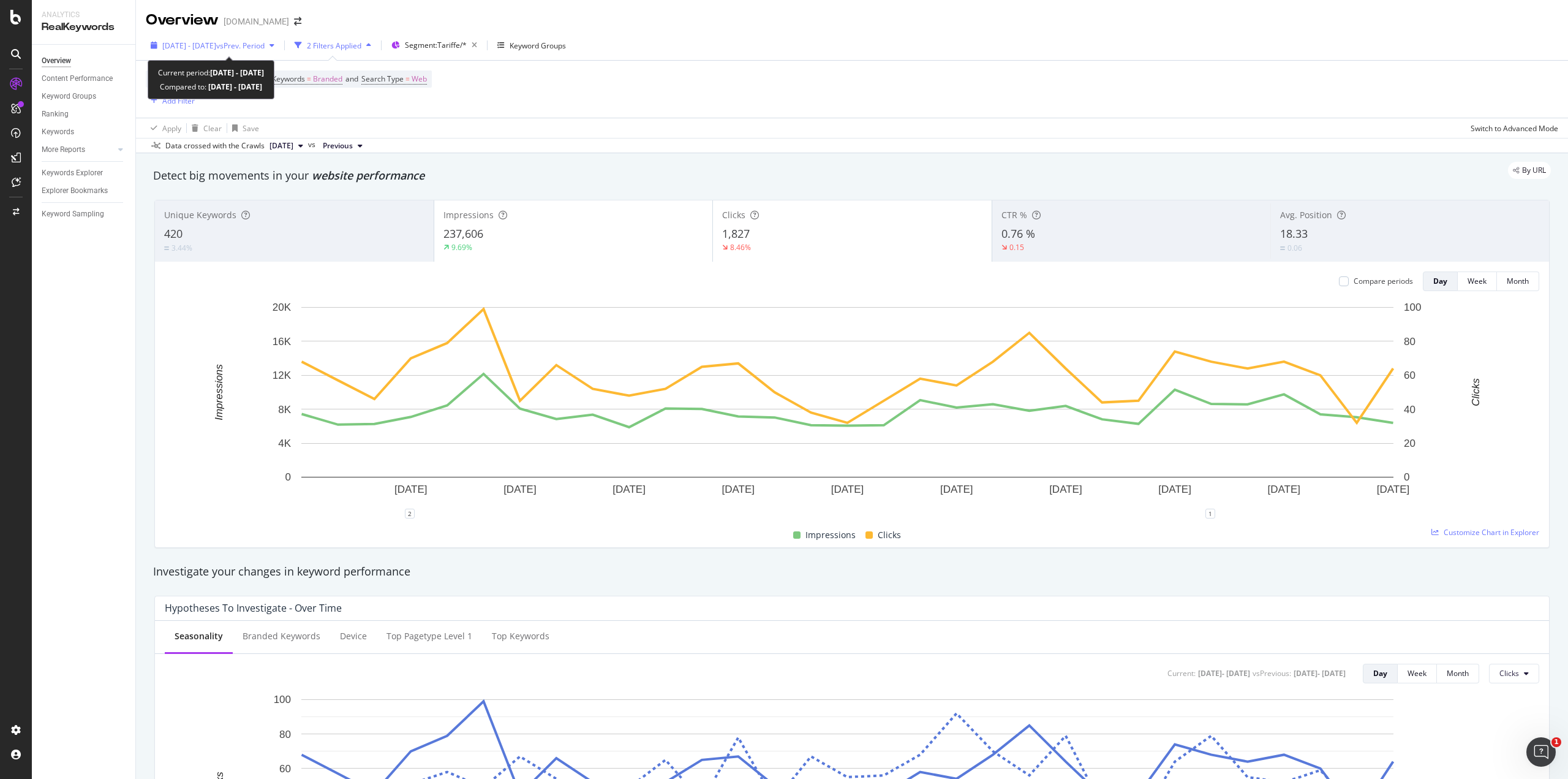
click at [254, 45] on span "vs Prev. Period" at bounding box center [240, 45] width 48 height 10
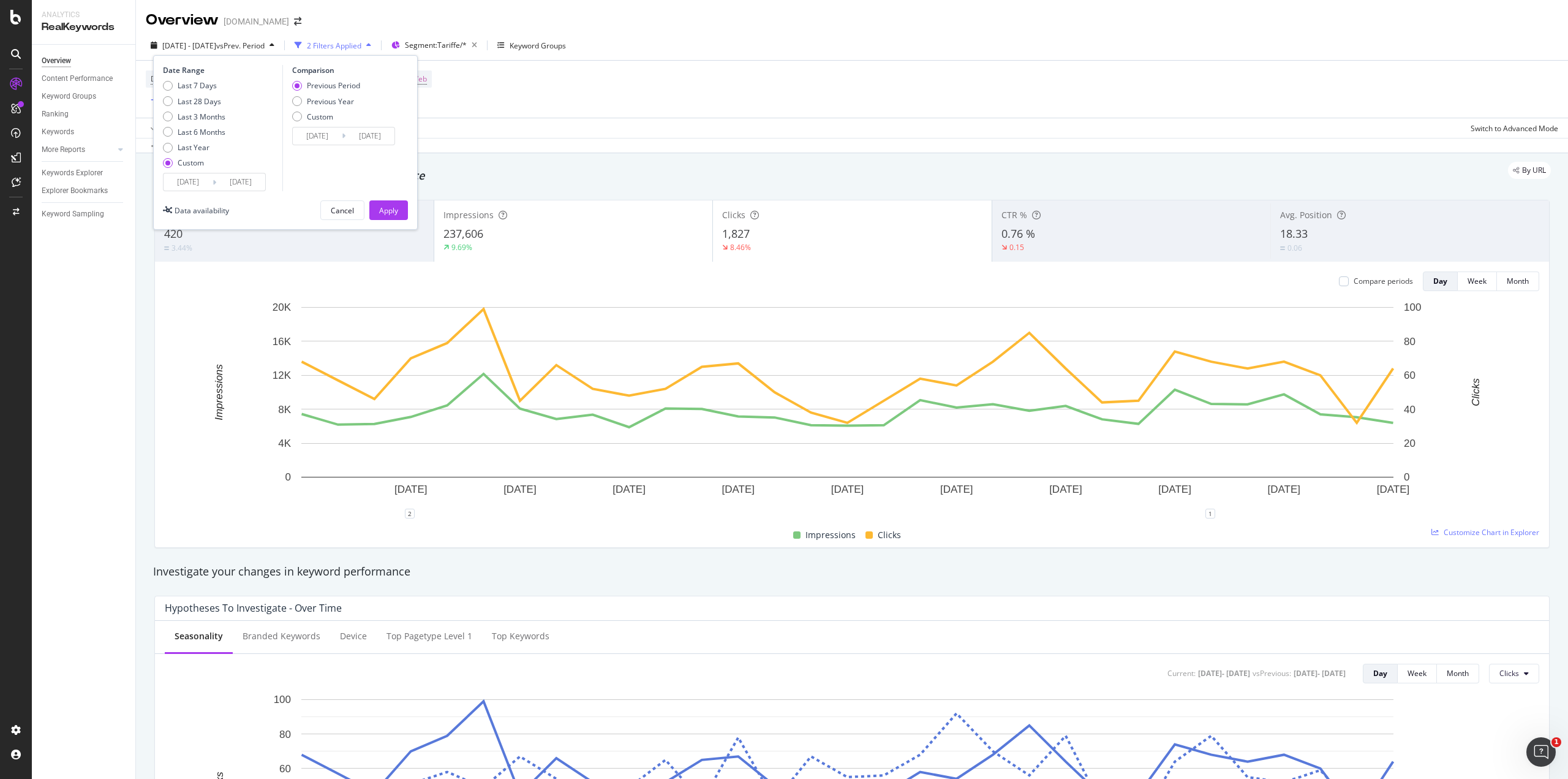
click at [192, 186] on input "[DATE]" at bounding box center [188, 182] width 49 height 17
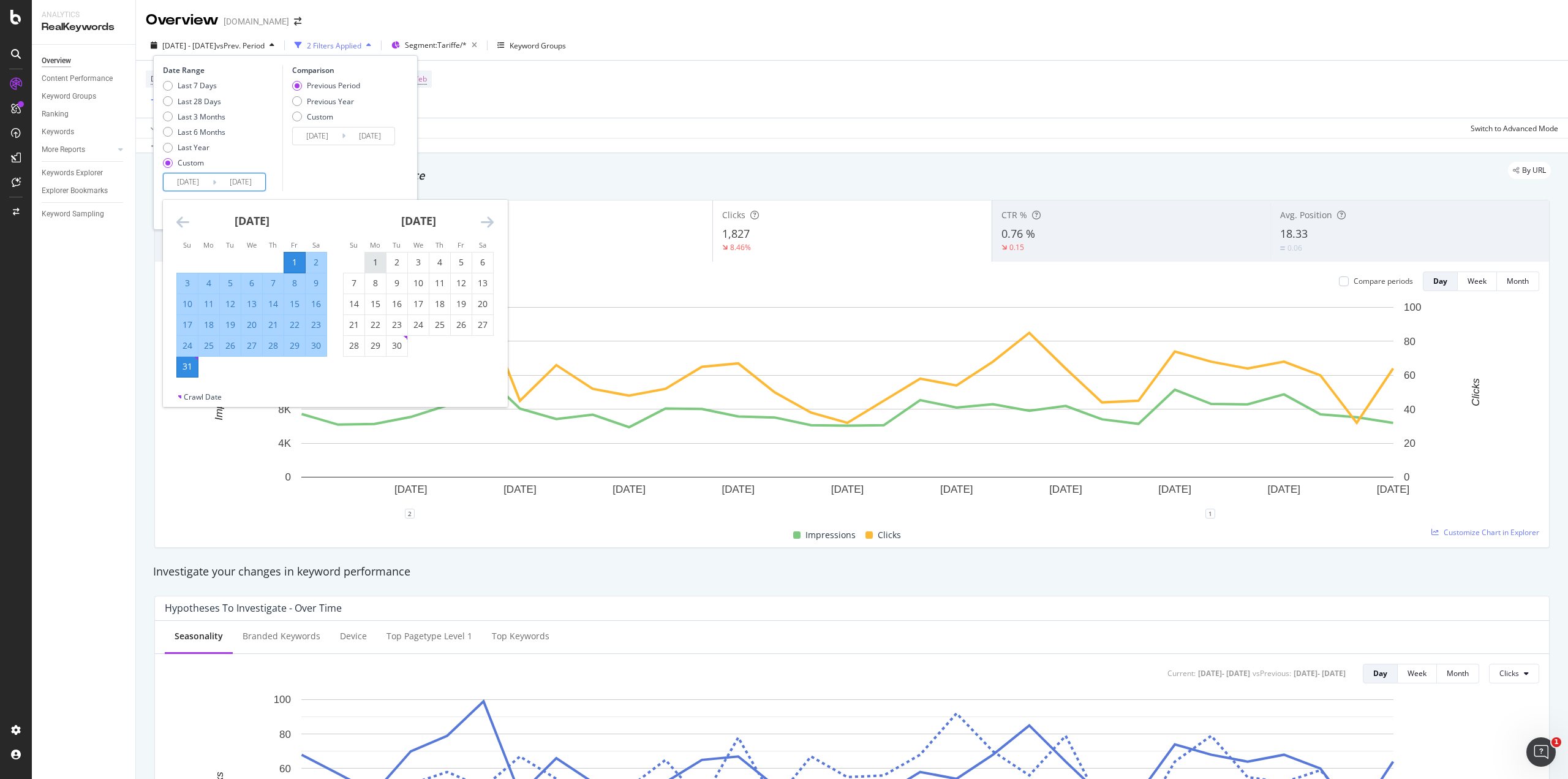
click at [367, 260] on div "1" at bounding box center [375, 262] width 21 height 13
type input "[DATE]"
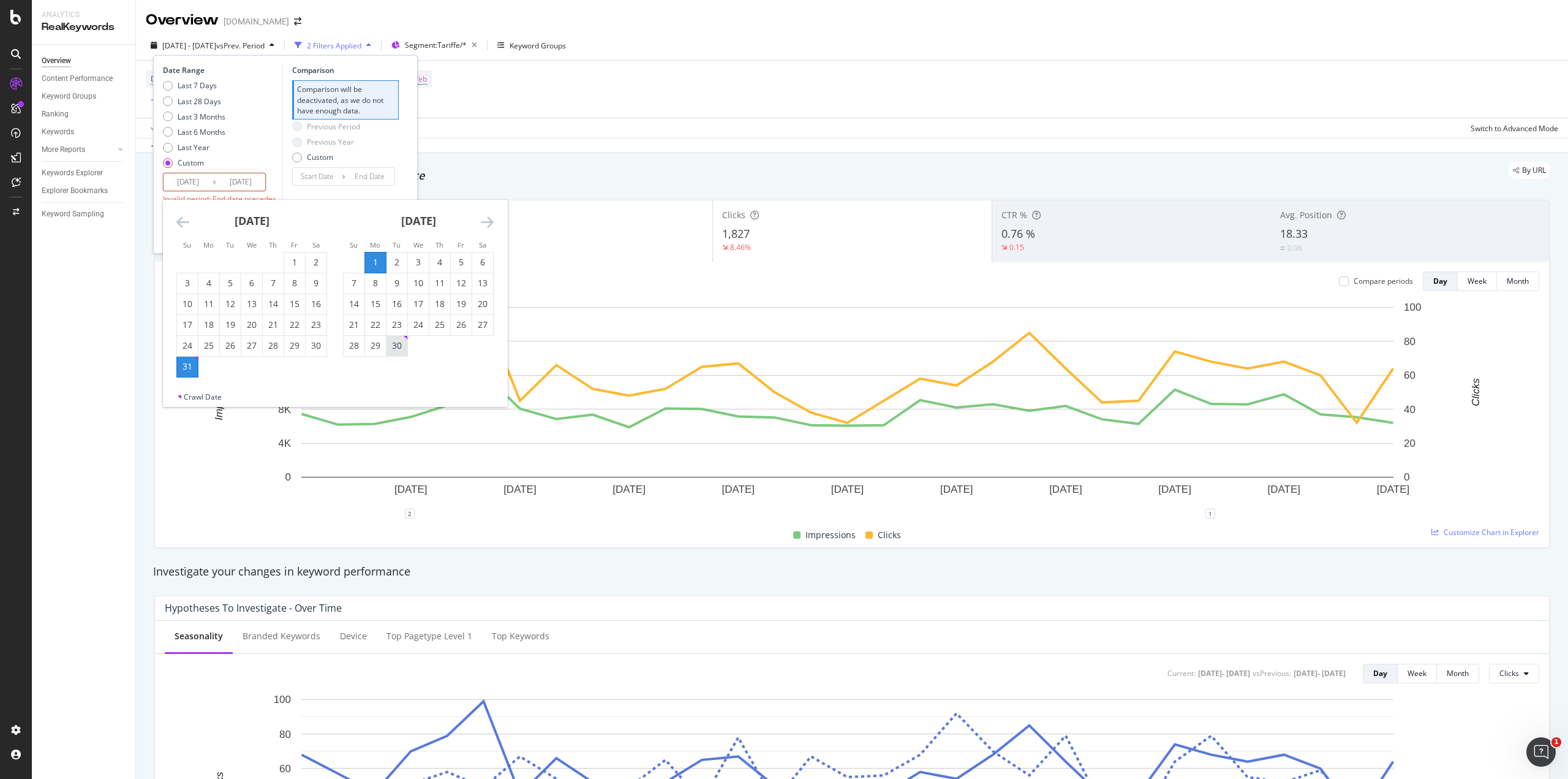
click at [402, 348] on div "30" at bounding box center [397, 346] width 21 height 13
type input "[DATE]"
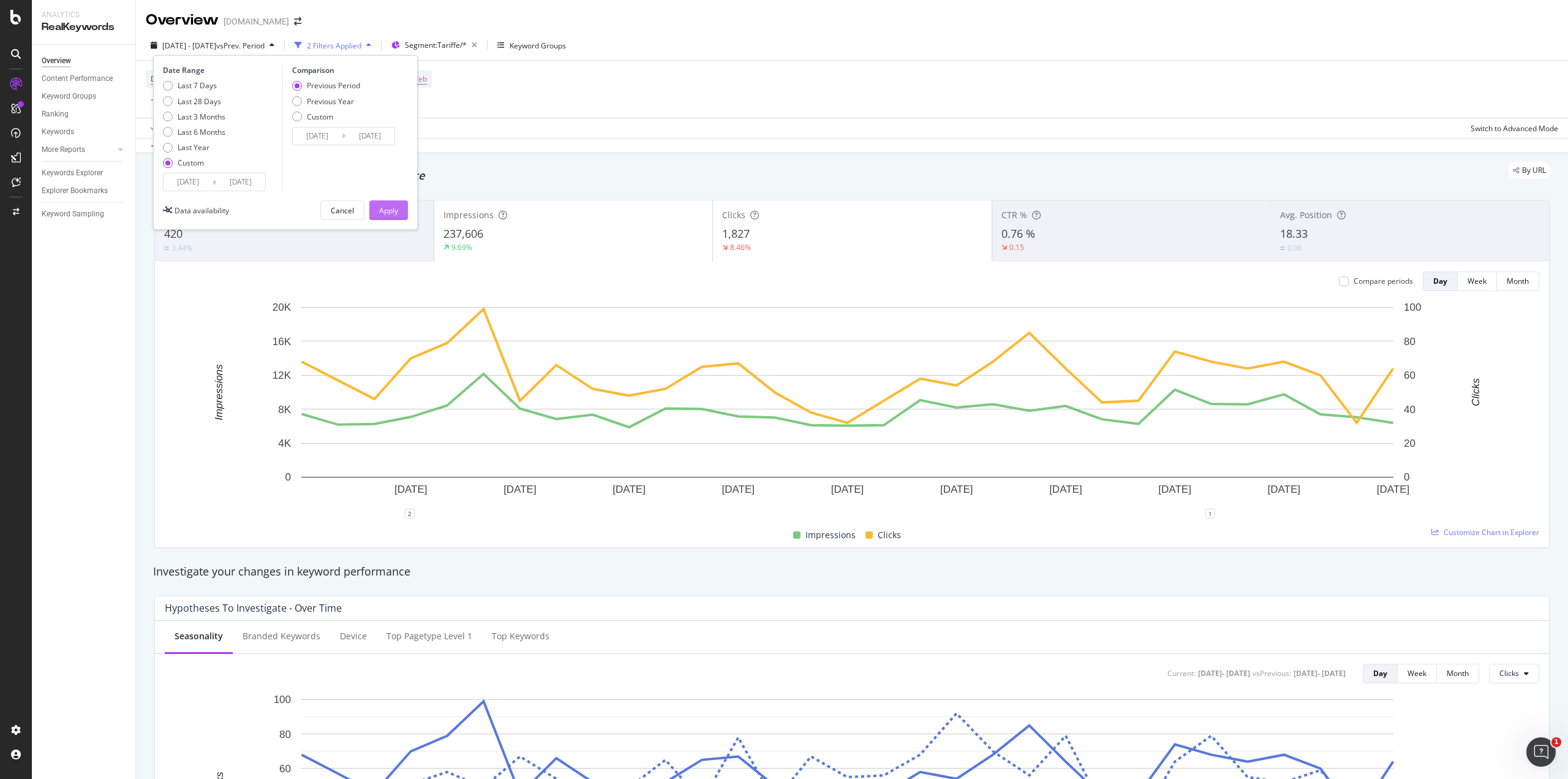
click at [380, 201] on div "Apply" at bounding box center [389, 209] width 19 height 18
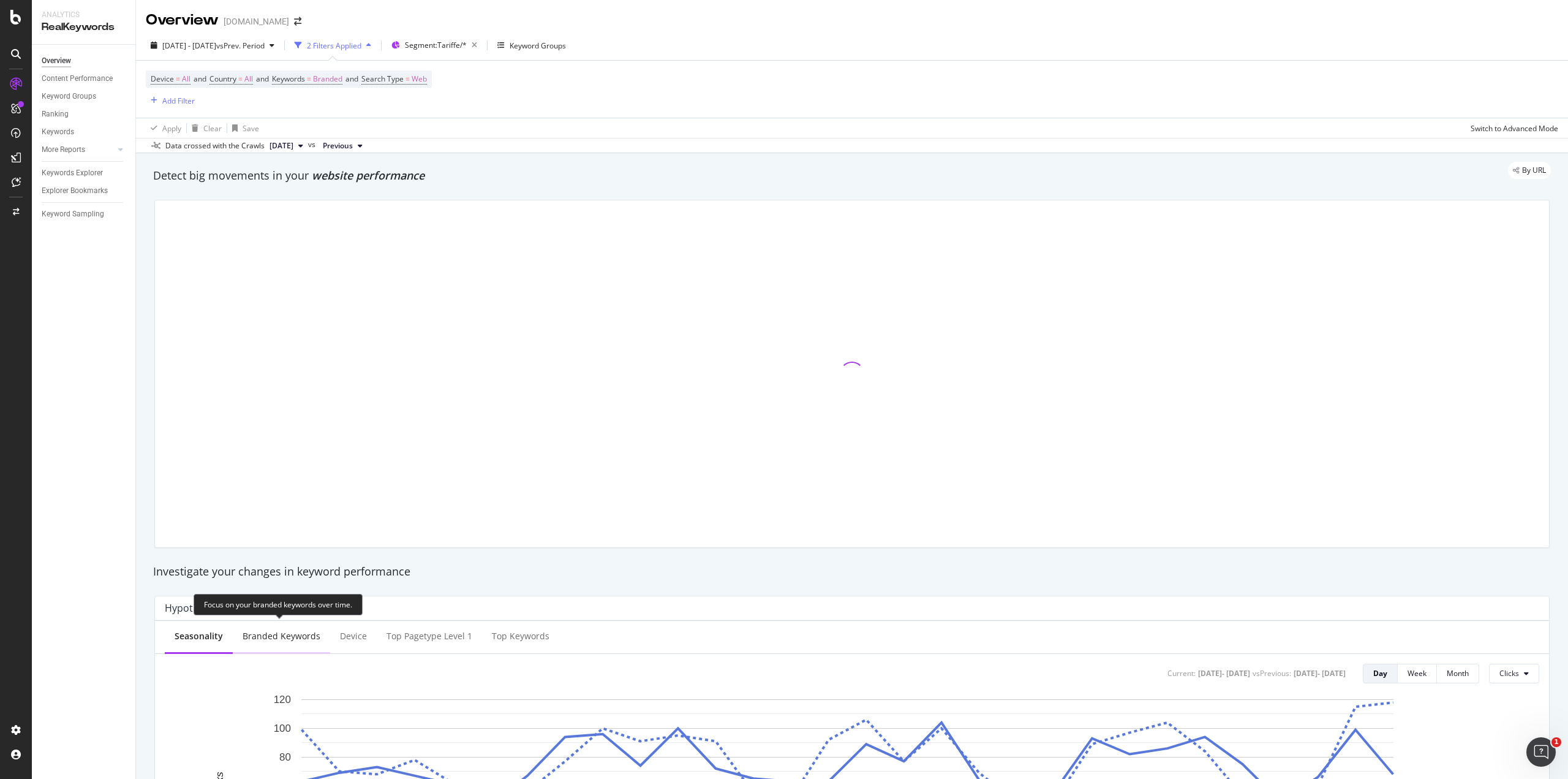
click at [279, 639] on div "Branded Keywords" at bounding box center [281, 636] width 77 height 13
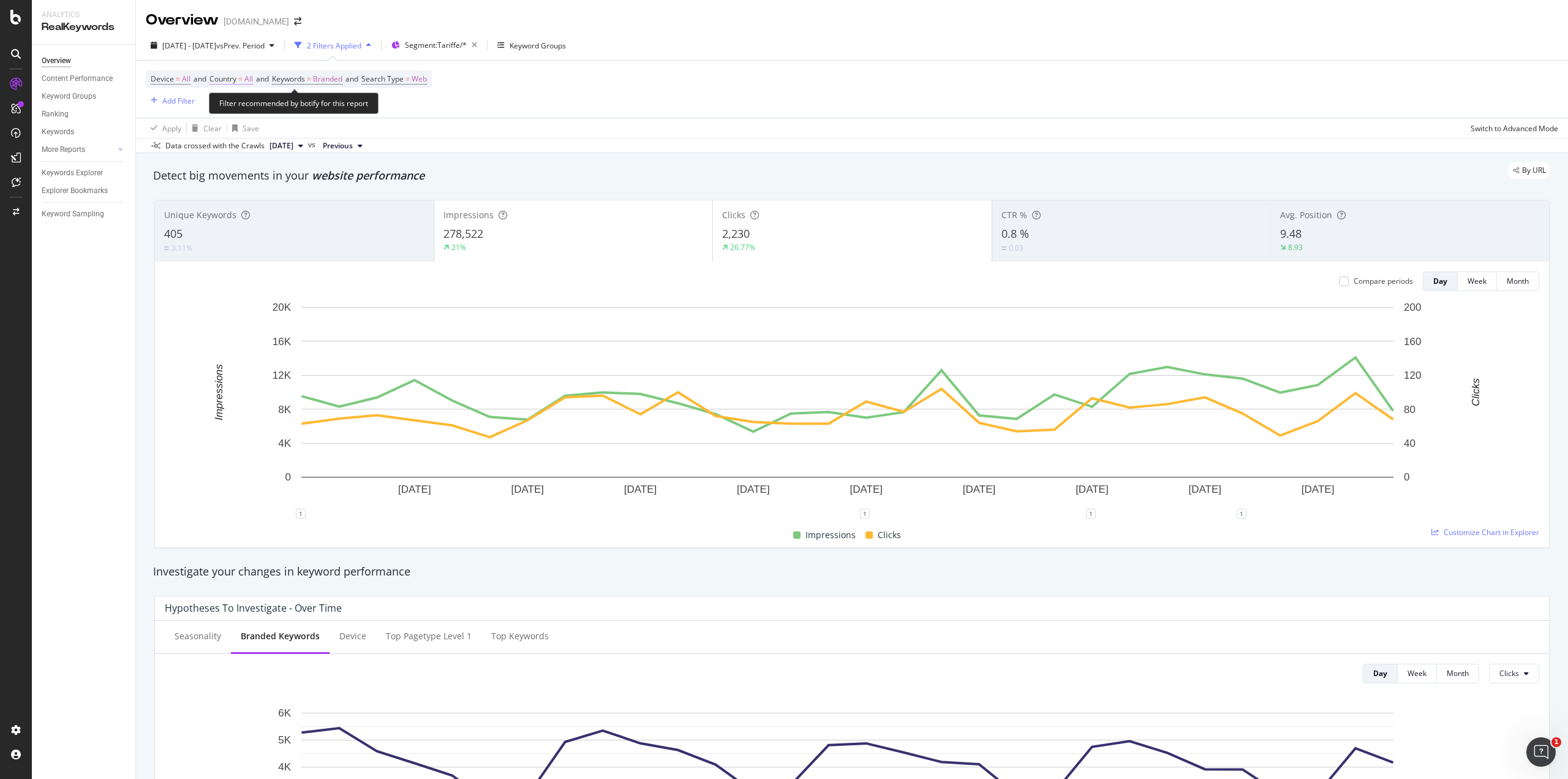
click at [250, 76] on span "All" at bounding box center [248, 79] width 9 height 17
click at [229, 111] on span "All" at bounding box center [227, 107] width 9 height 10
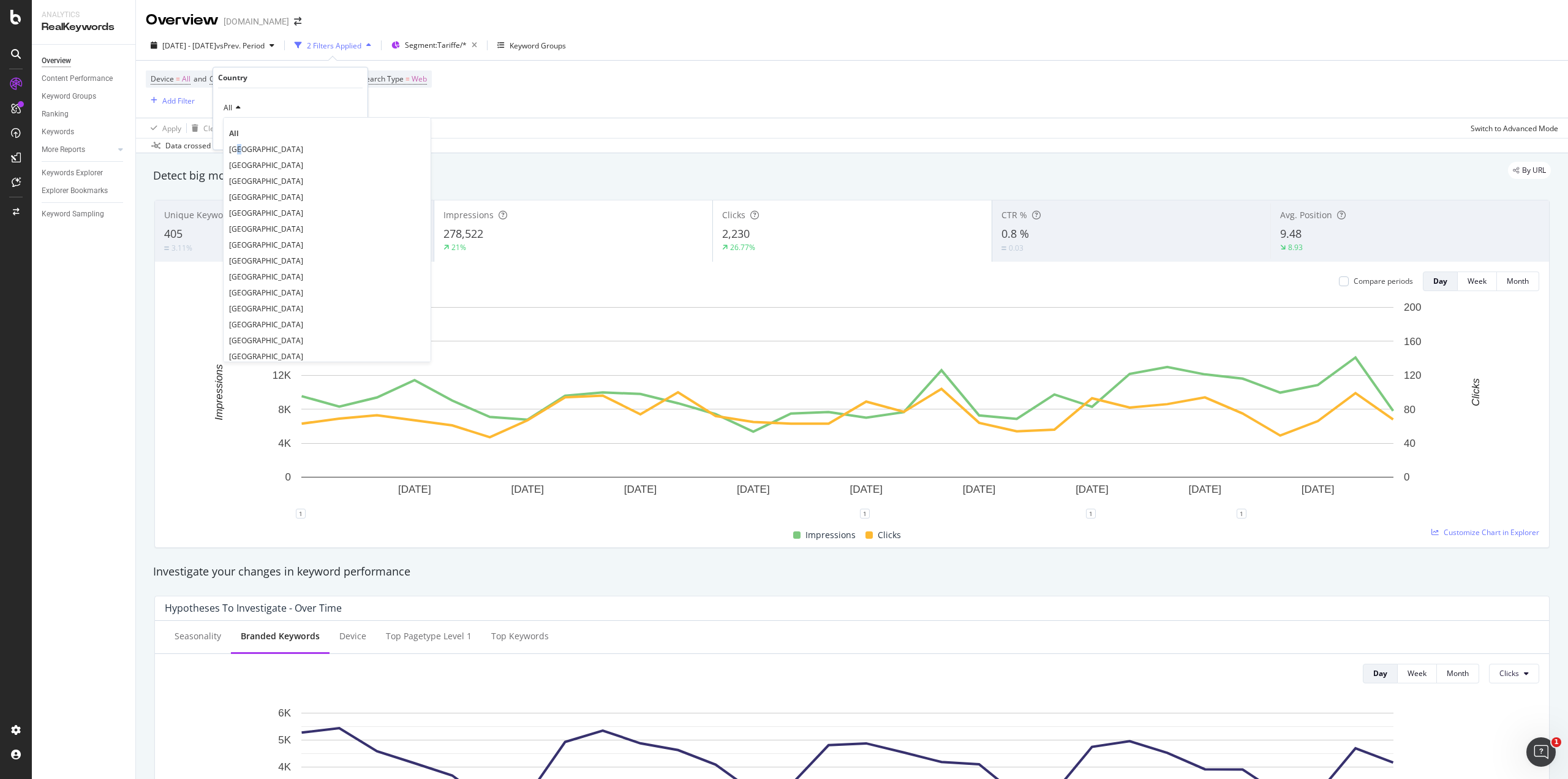
click at [236, 146] on span "[GEOGRAPHIC_DATA]" at bounding box center [266, 149] width 74 height 10
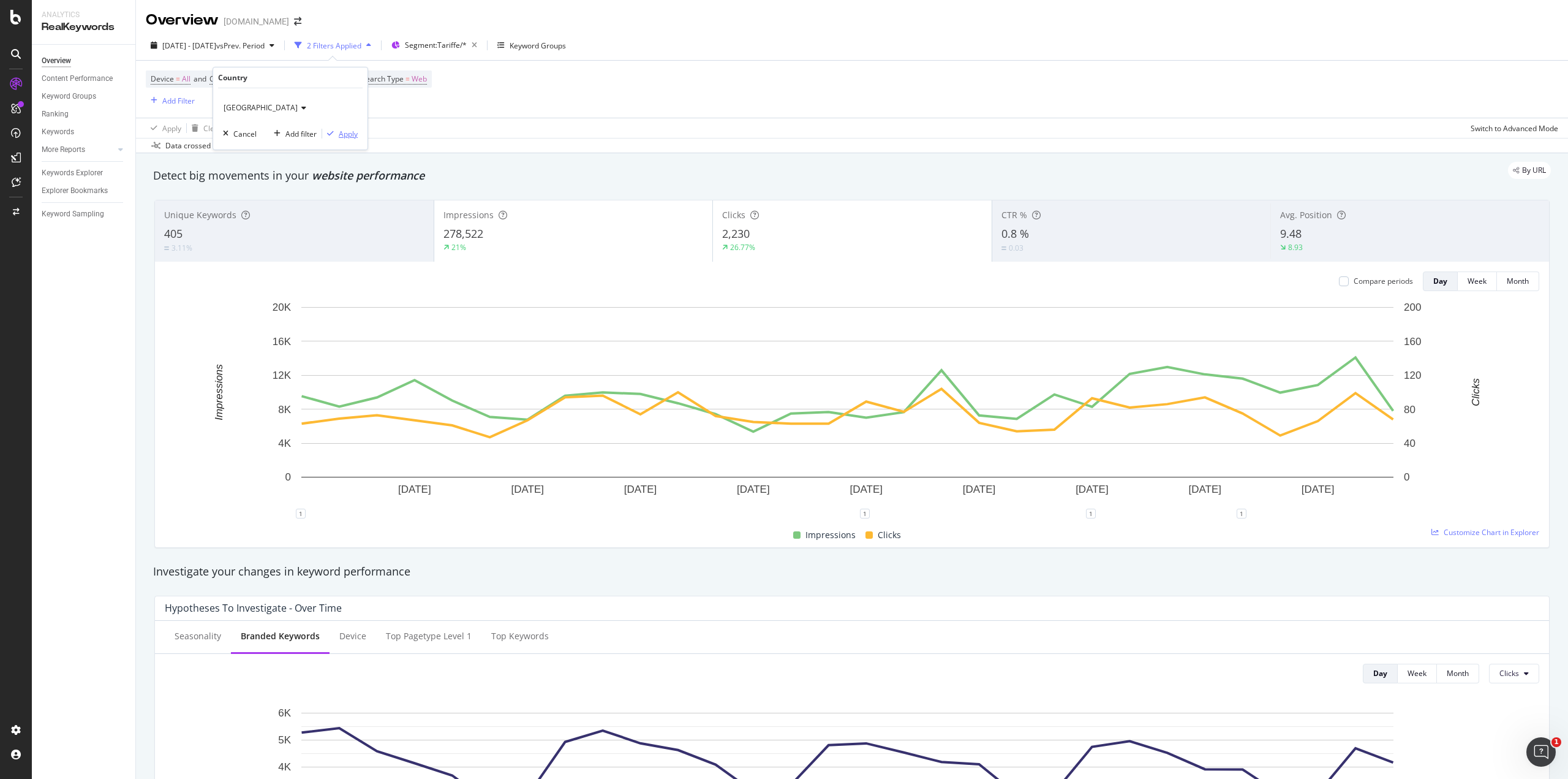
click at [349, 137] on div "Apply" at bounding box center [348, 134] width 19 height 10
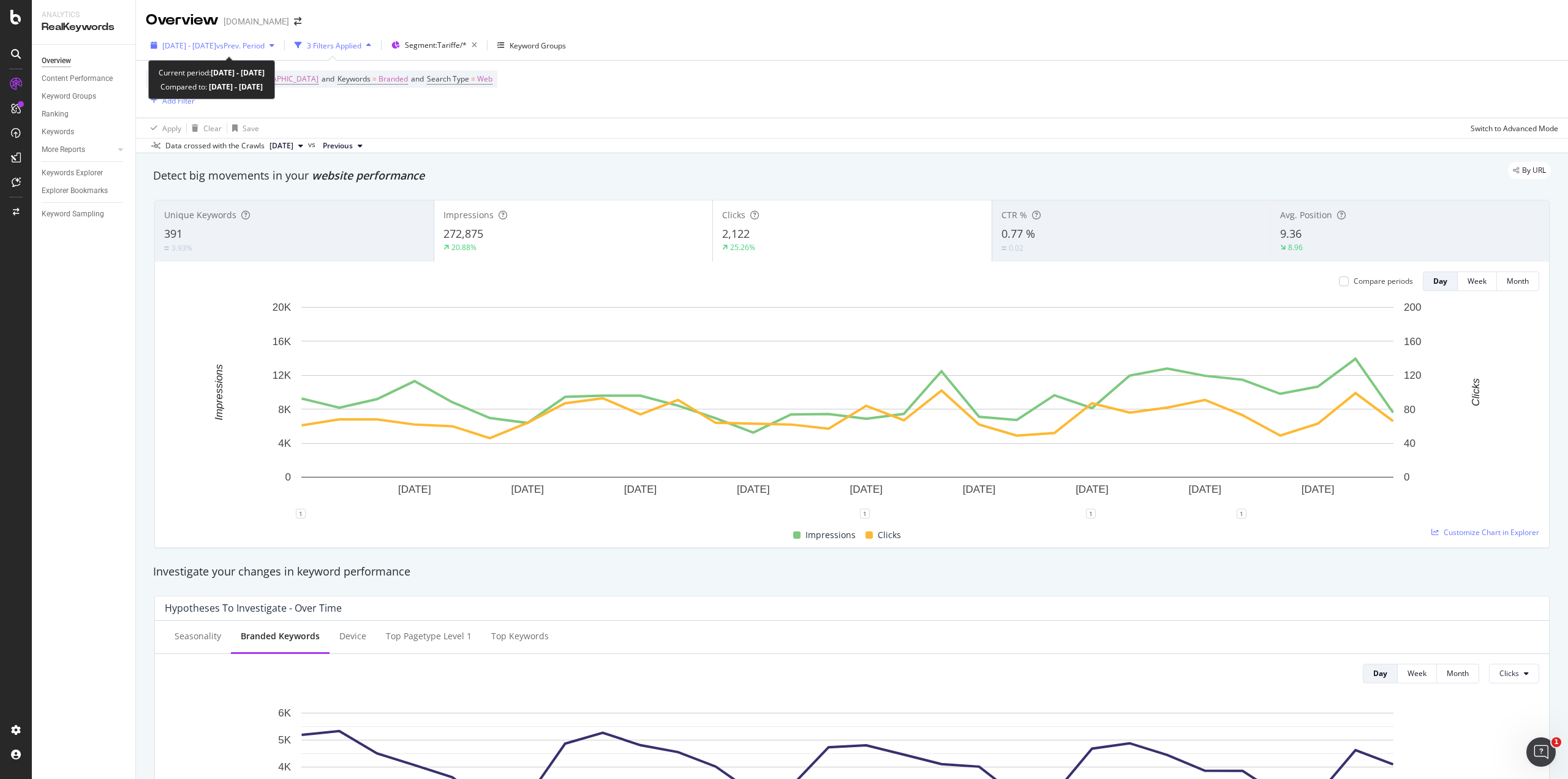
click at [265, 46] on span "vs Prev. Period" at bounding box center [240, 45] width 48 height 10
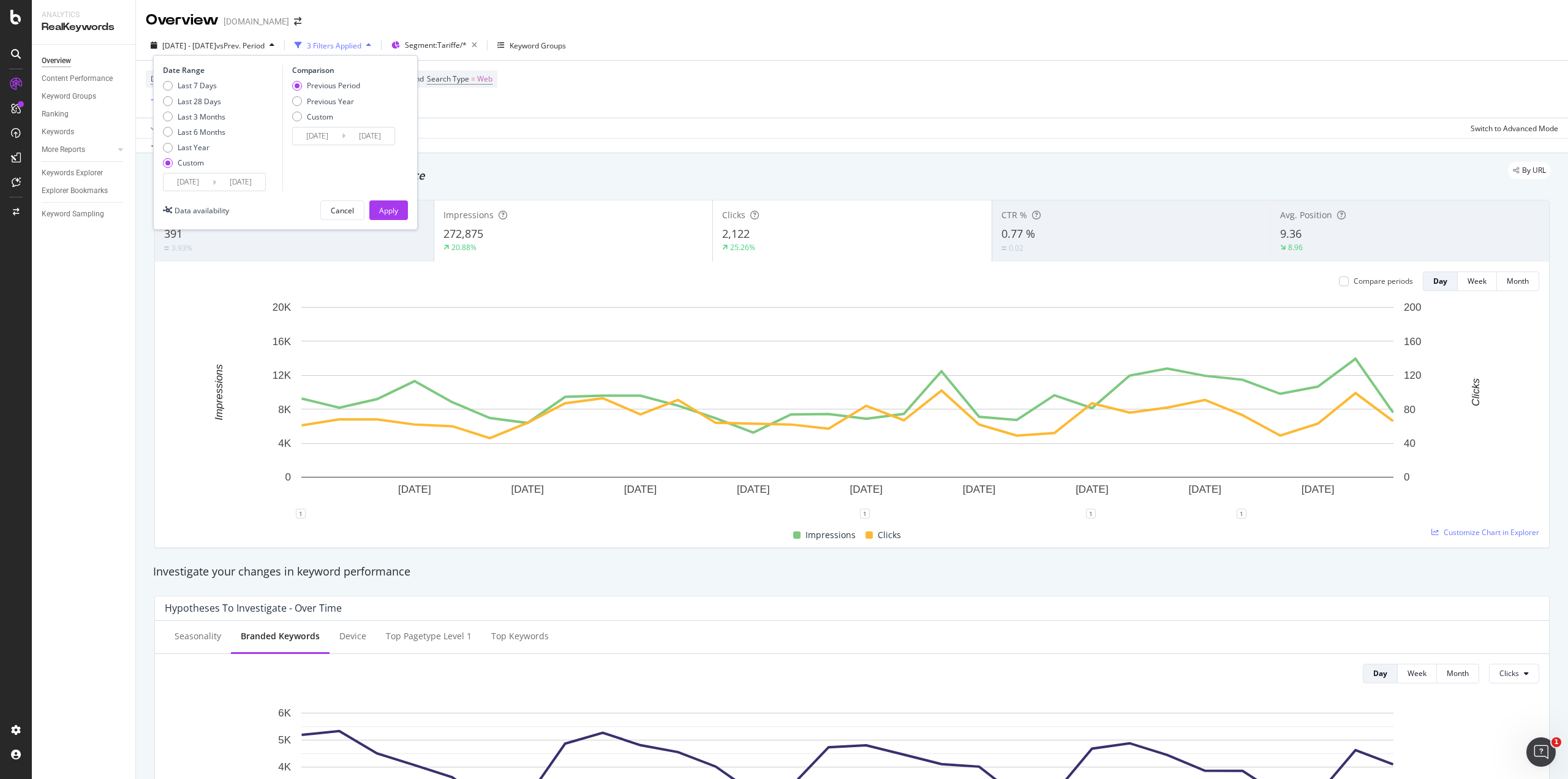
click at [179, 179] on input "[DATE]" at bounding box center [188, 182] width 49 height 17
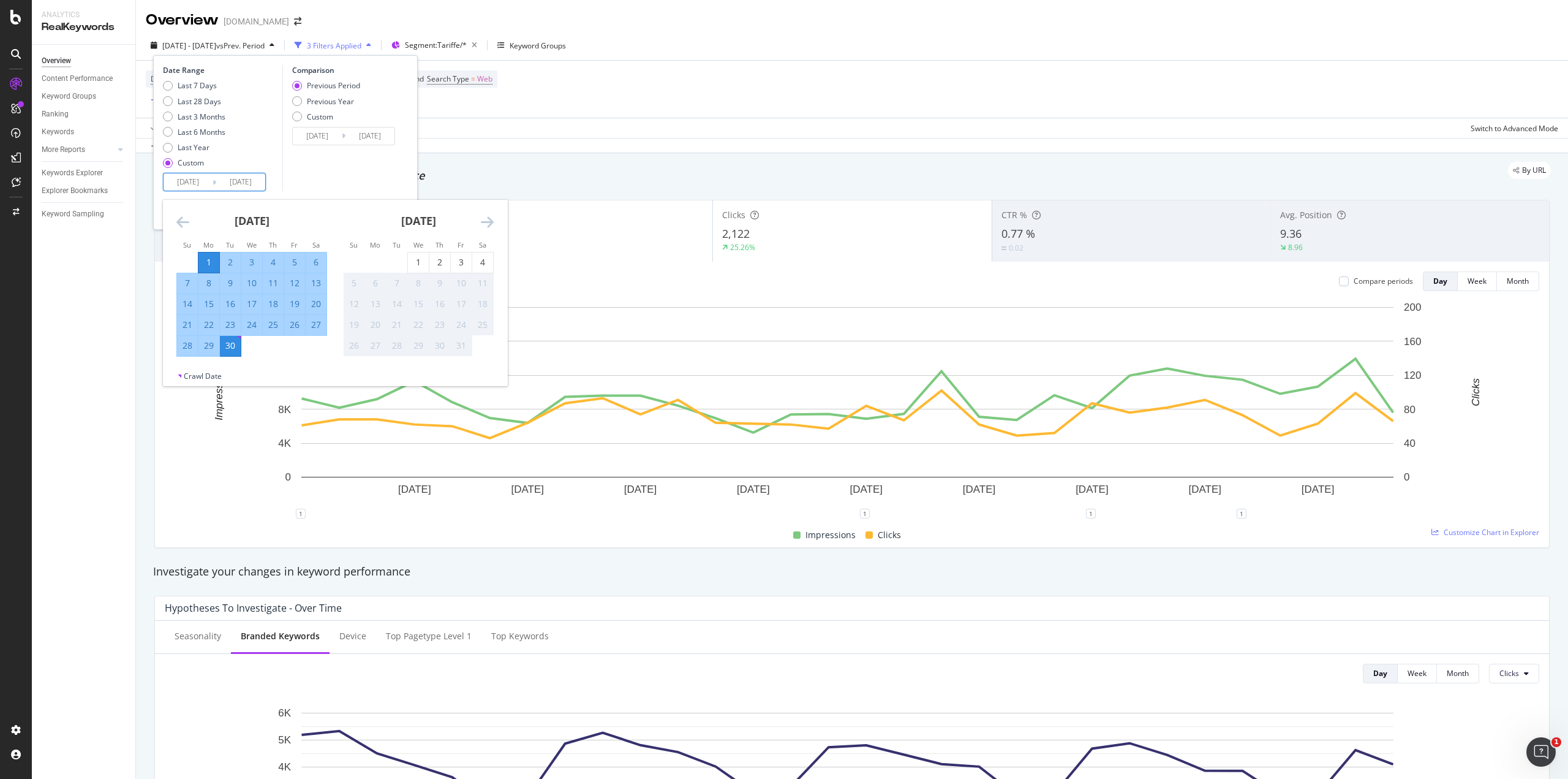
click at [181, 220] on icon "Move backward to switch to the previous month." at bounding box center [182, 221] width 13 height 15
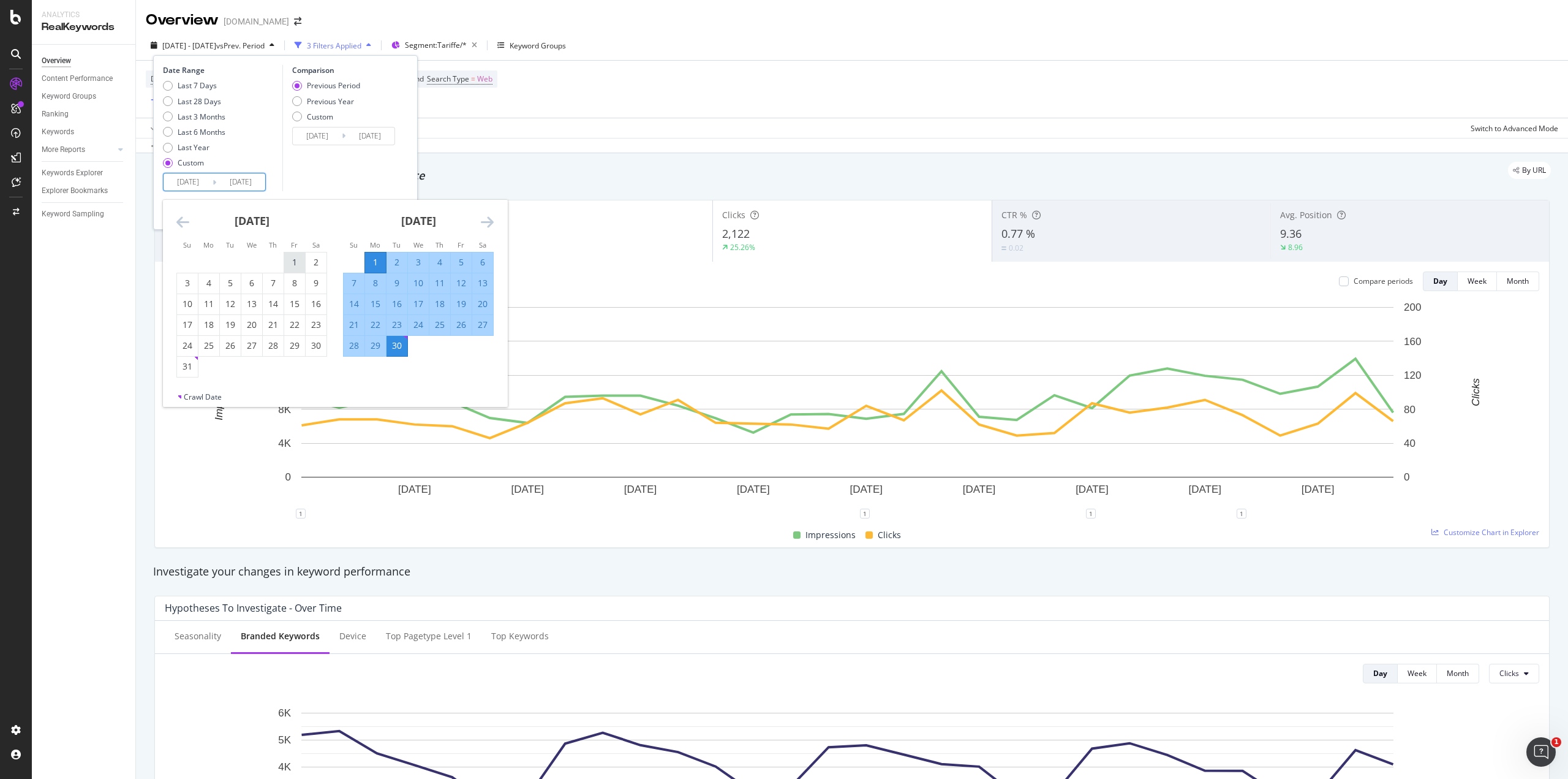
click at [284, 262] on td "1" at bounding box center [295, 262] width 21 height 21
type input "[DATE]"
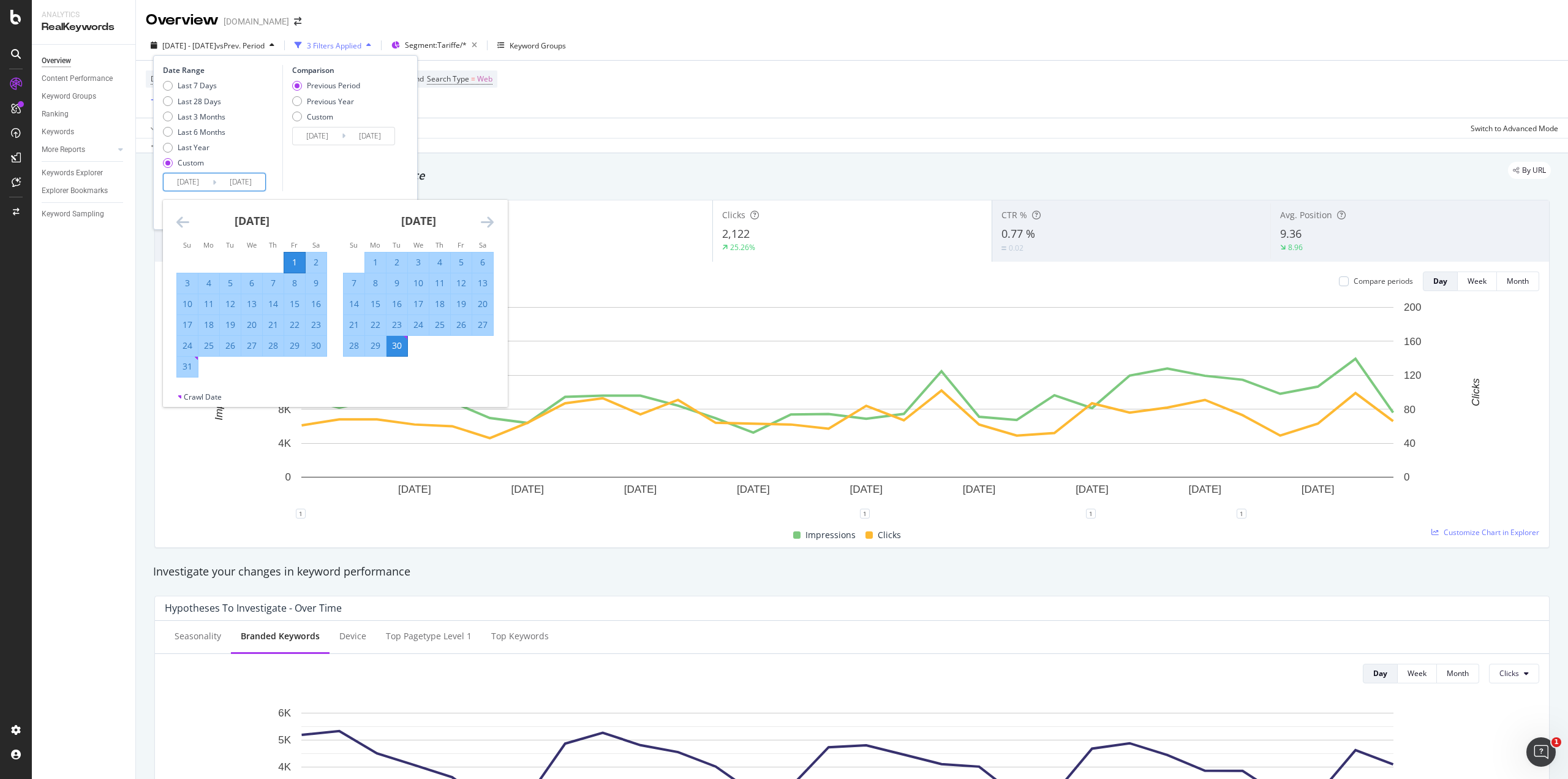
click at [188, 370] on div "31" at bounding box center [187, 367] width 21 height 13
type input "[DATE]"
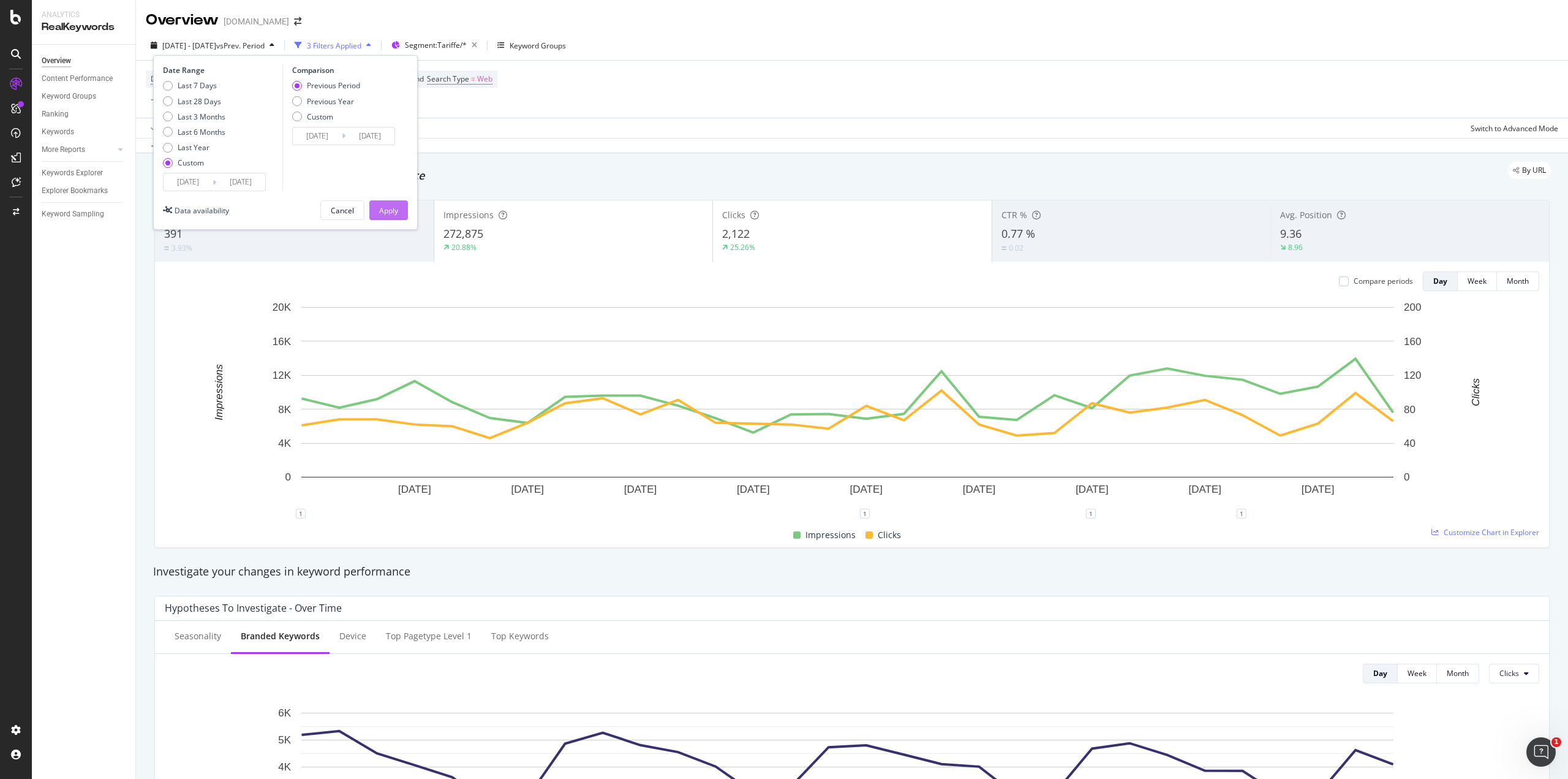
click at [400, 212] on button "Apply" at bounding box center [389, 210] width 39 height 20
